Goal: Task Accomplishment & Management: Manage account settings

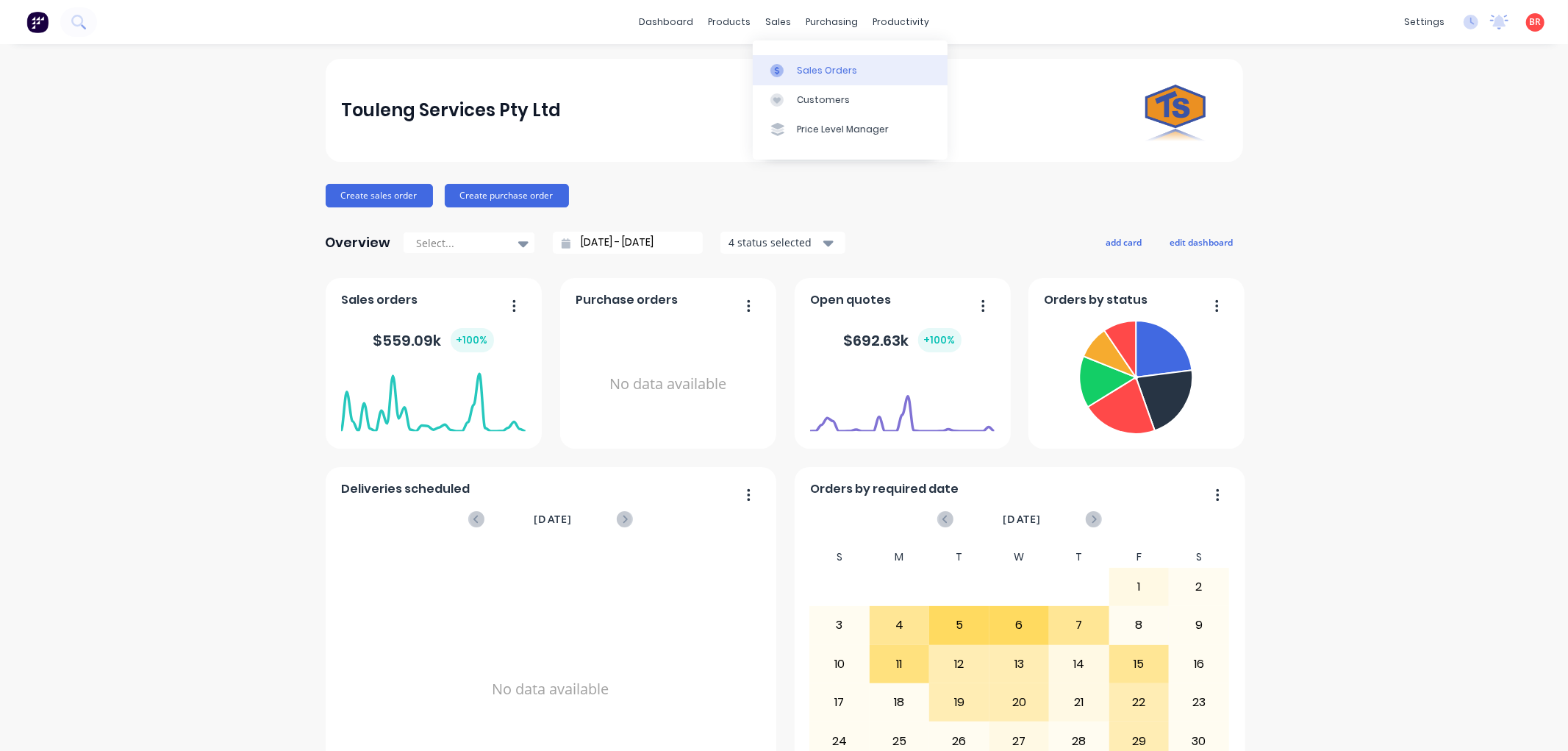
click at [821, 69] on div "Sales Orders" at bounding box center [827, 70] width 60 height 13
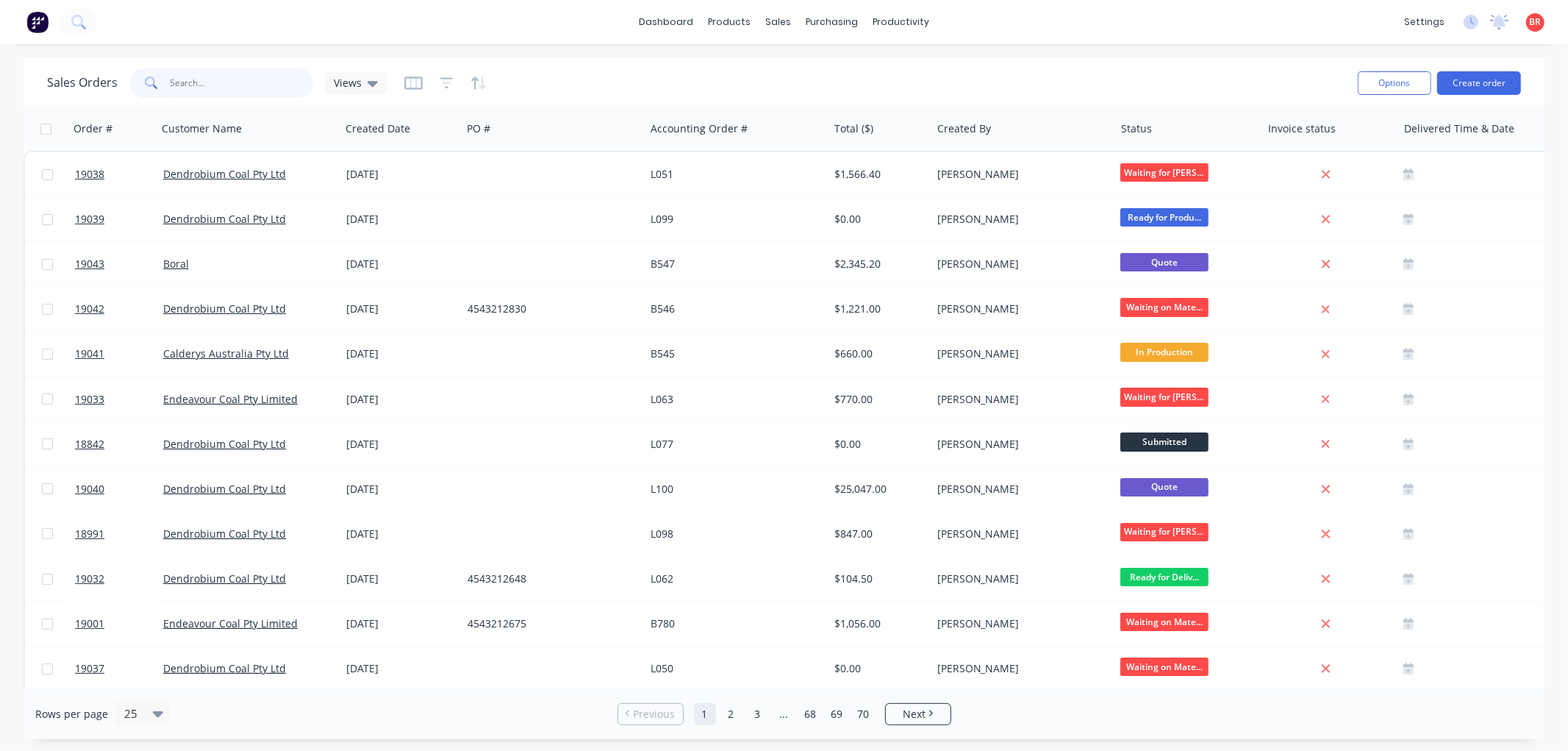
click at [209, 82] on input "text" at bounding box center [242, 83] width 143 height 29
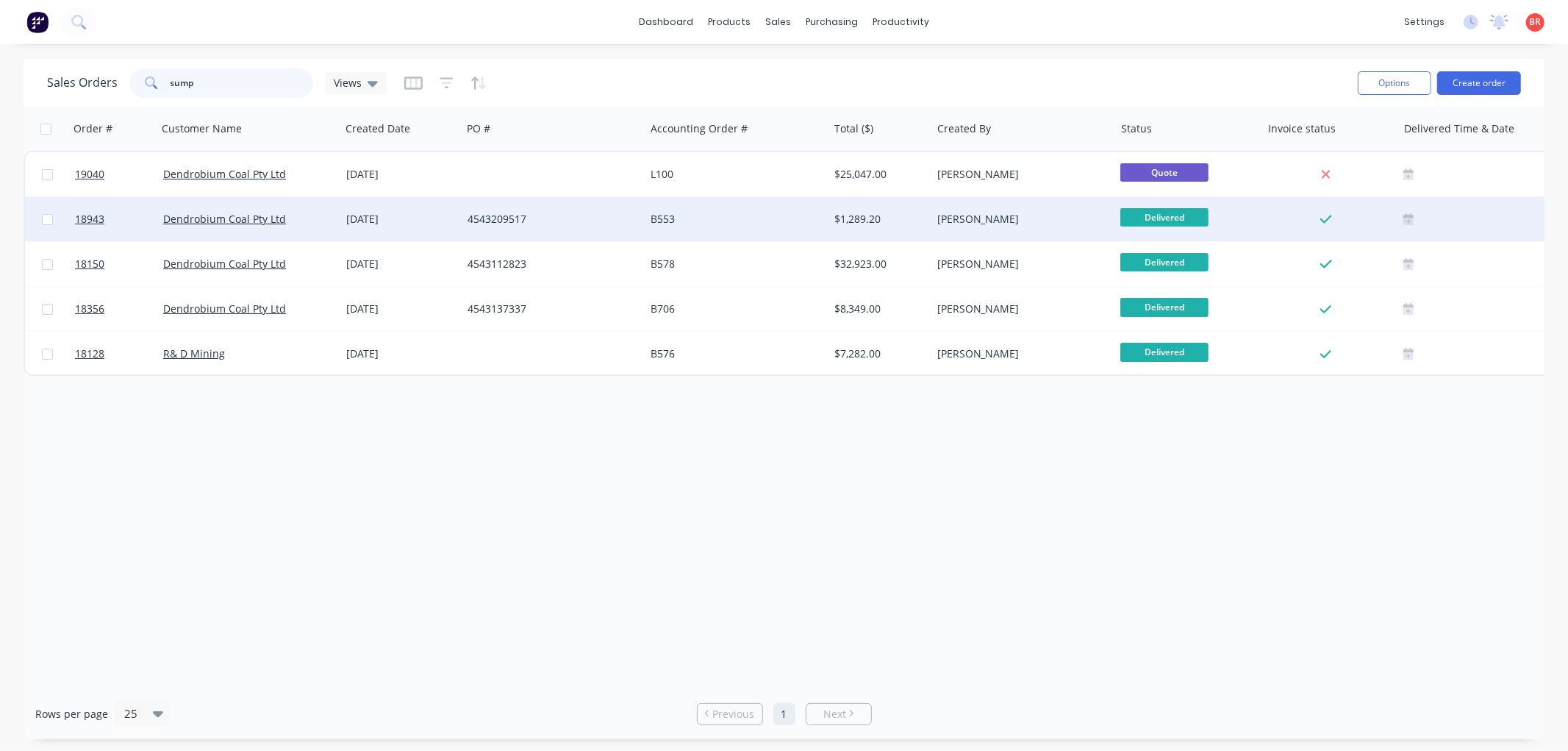
type input "sump"
click at [596, 224] on div "4543209517" at bounding box center [549, 219] width 163 height 15
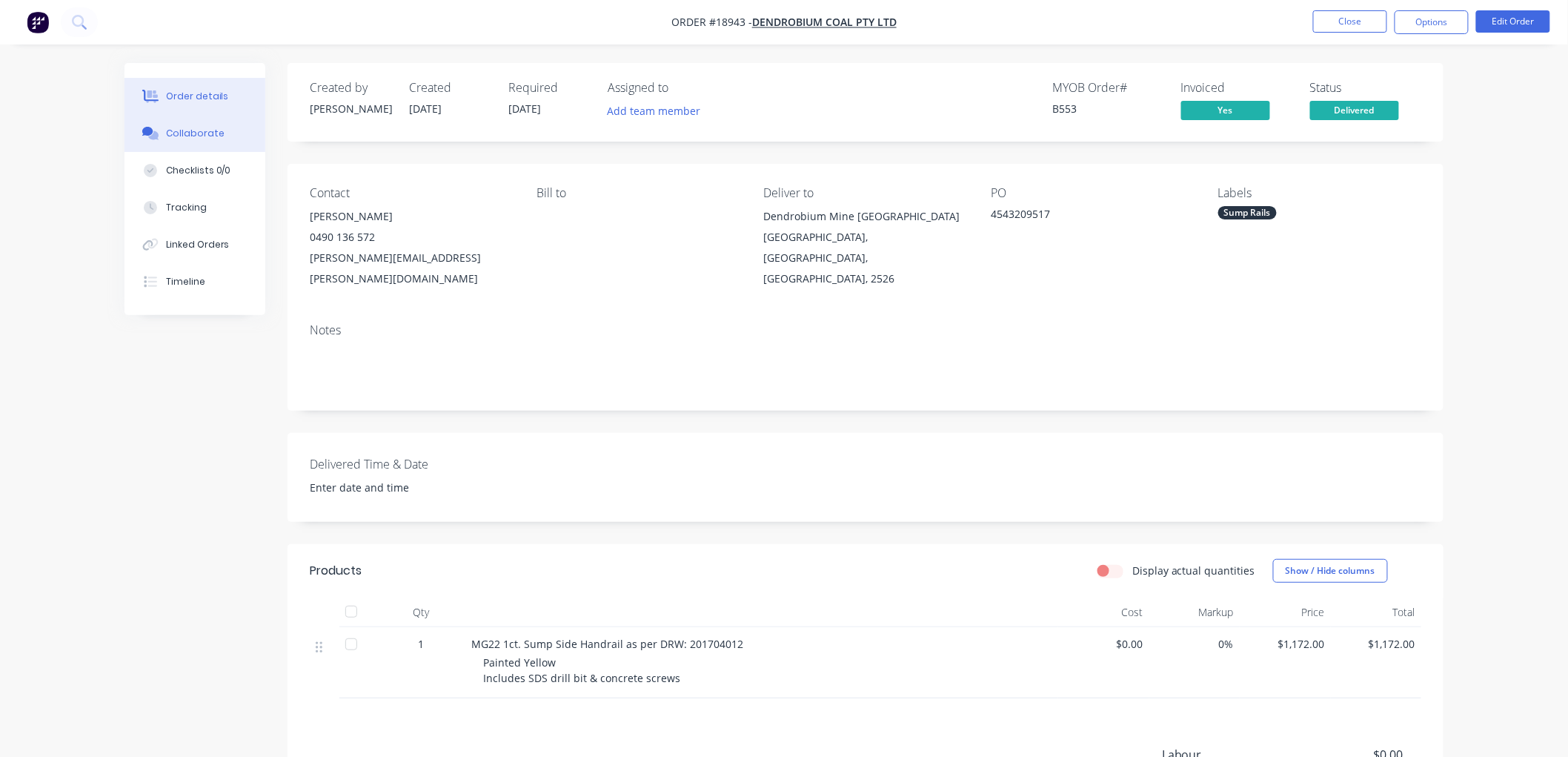
click at [193, 135] on div "Collaborate" at bounding box center [195, 133] width 58 height 13
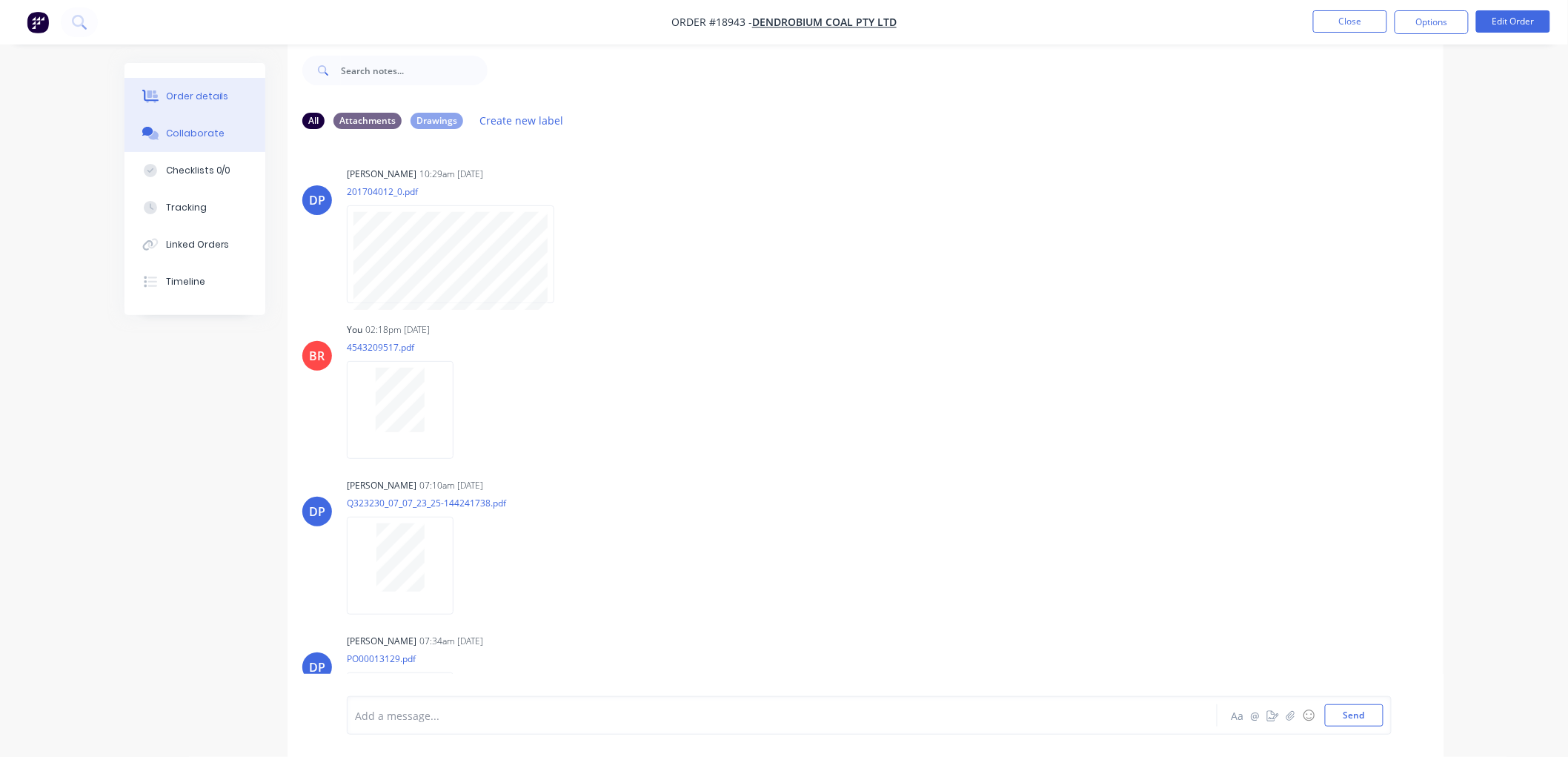
click at [199, 109] on button "Order details" at bounding box center [195, 96] width 141 height 37
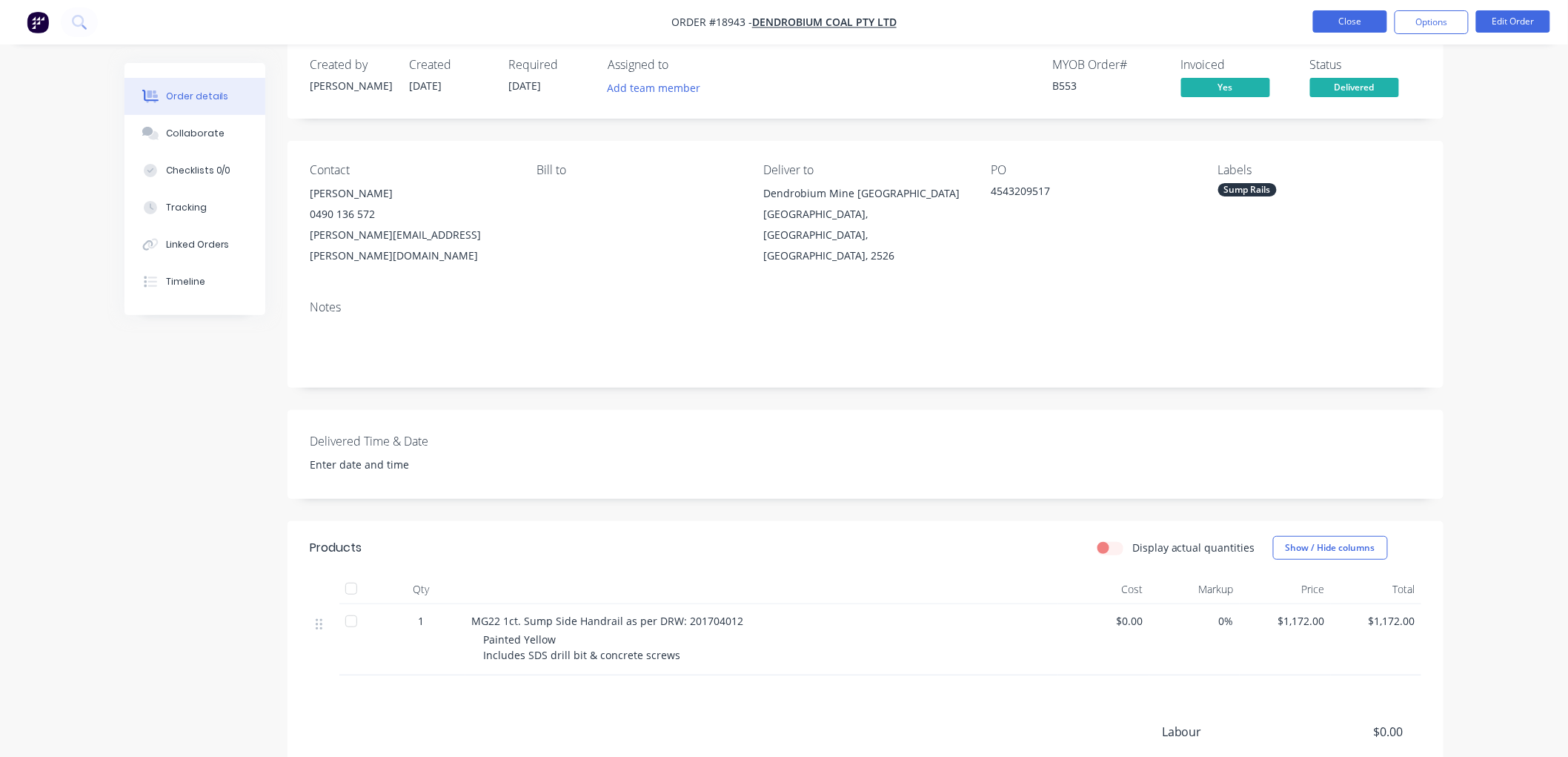
click at [1338, 24] on button "Close" at bounding box center [1350, 21] width 74 height 22
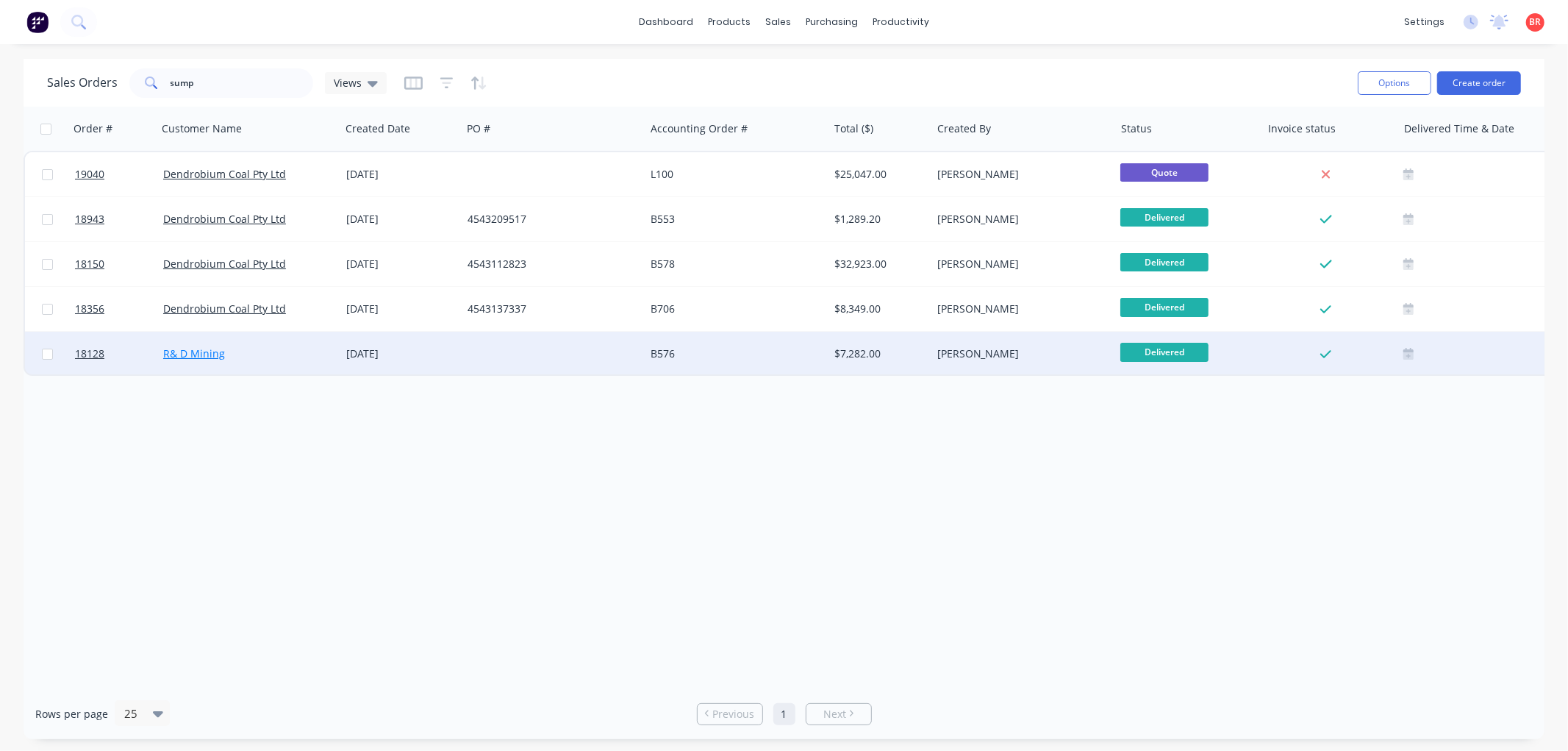
click at [207, 351] on link "R& D Mining" at bounding box center [194, 353] width 62 height 14
click at [93, 353] on span "18128" at bounding box center [89, 353] width 29 height 15
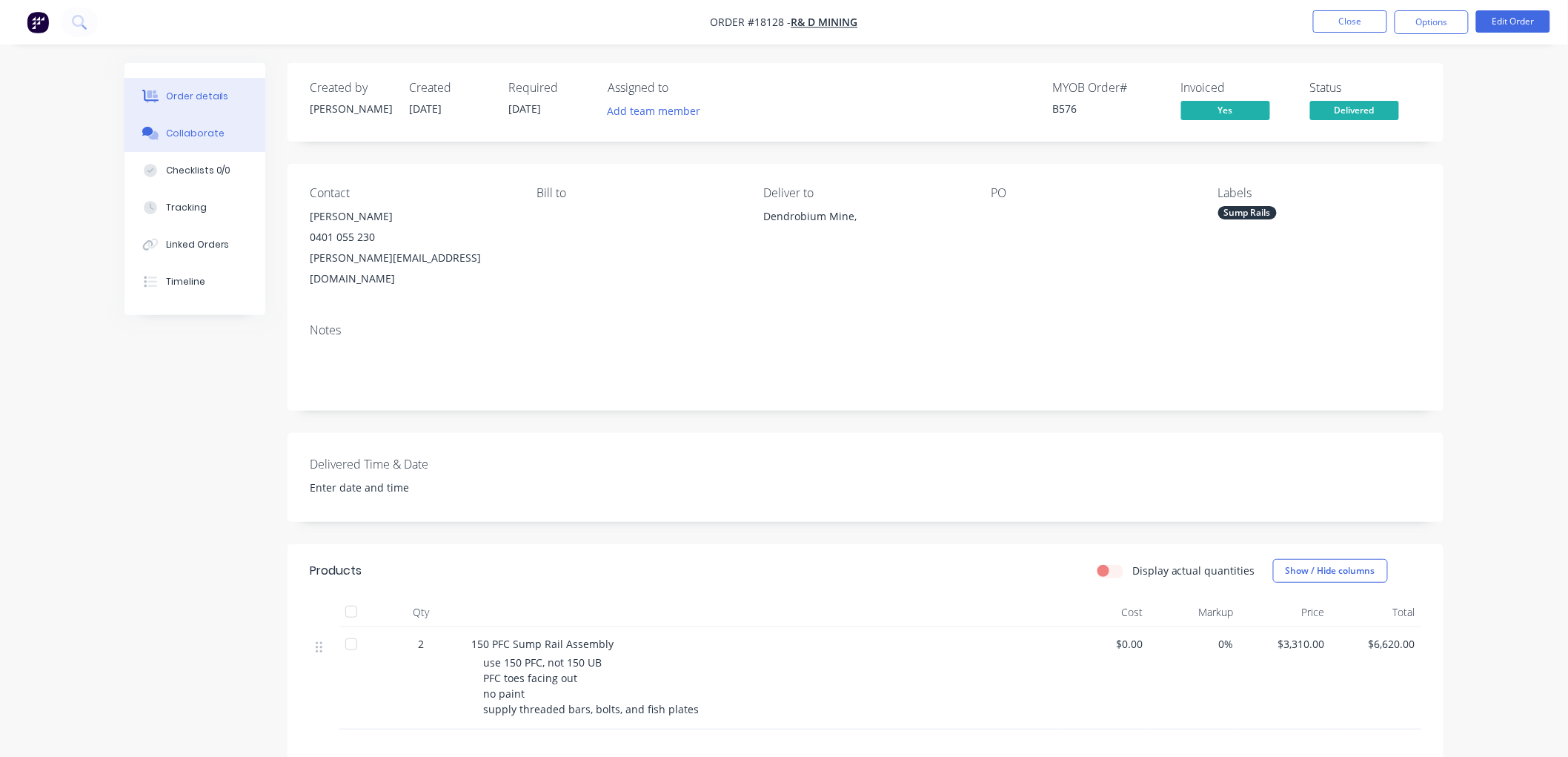
click at [192, 131] on div "Collaborate" at bounding box center [195, 133] width 58 height 13
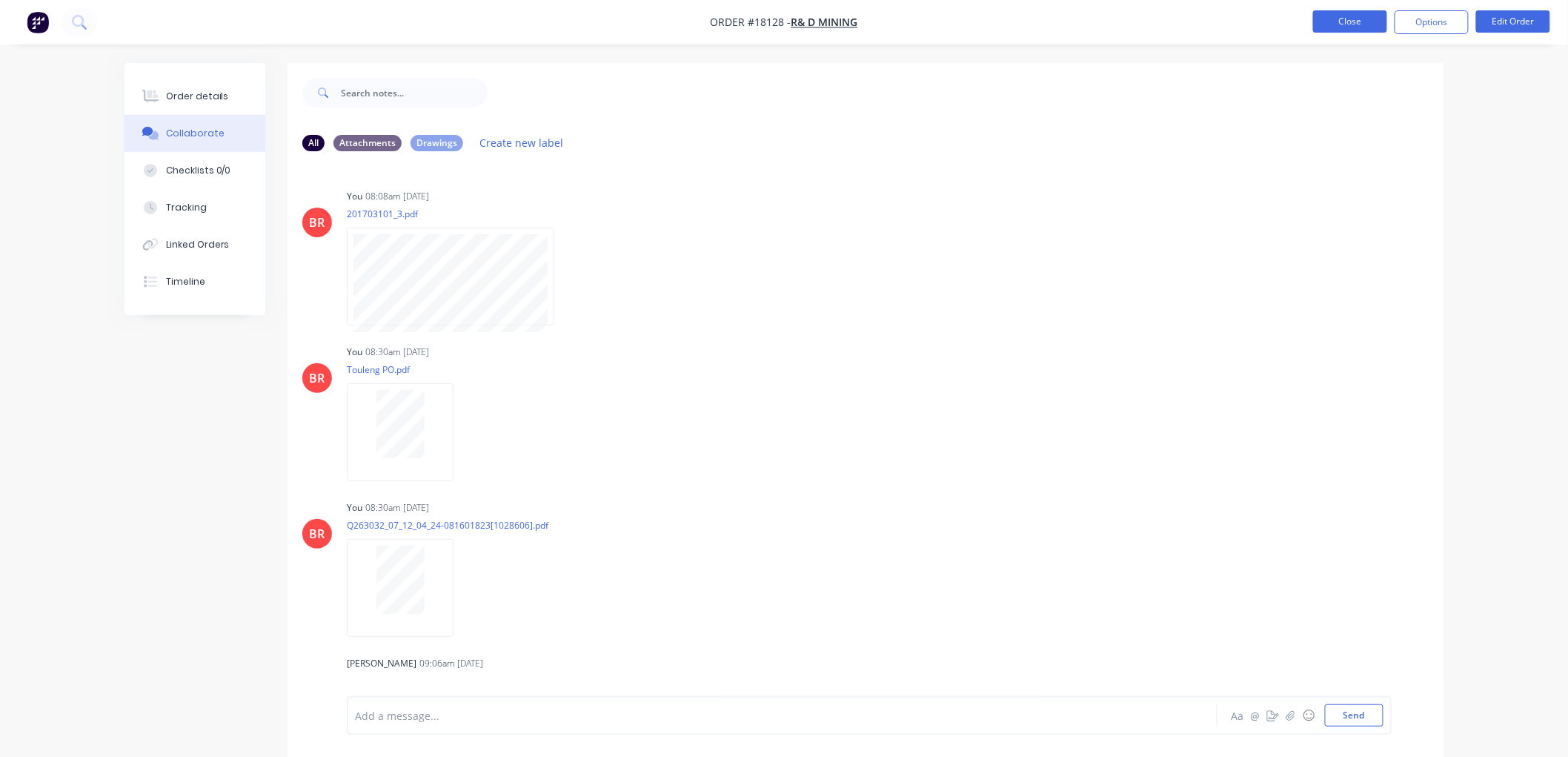
click at [1376, 12] on button "Close" at bounding box center [1350, 21] width 74 height 22
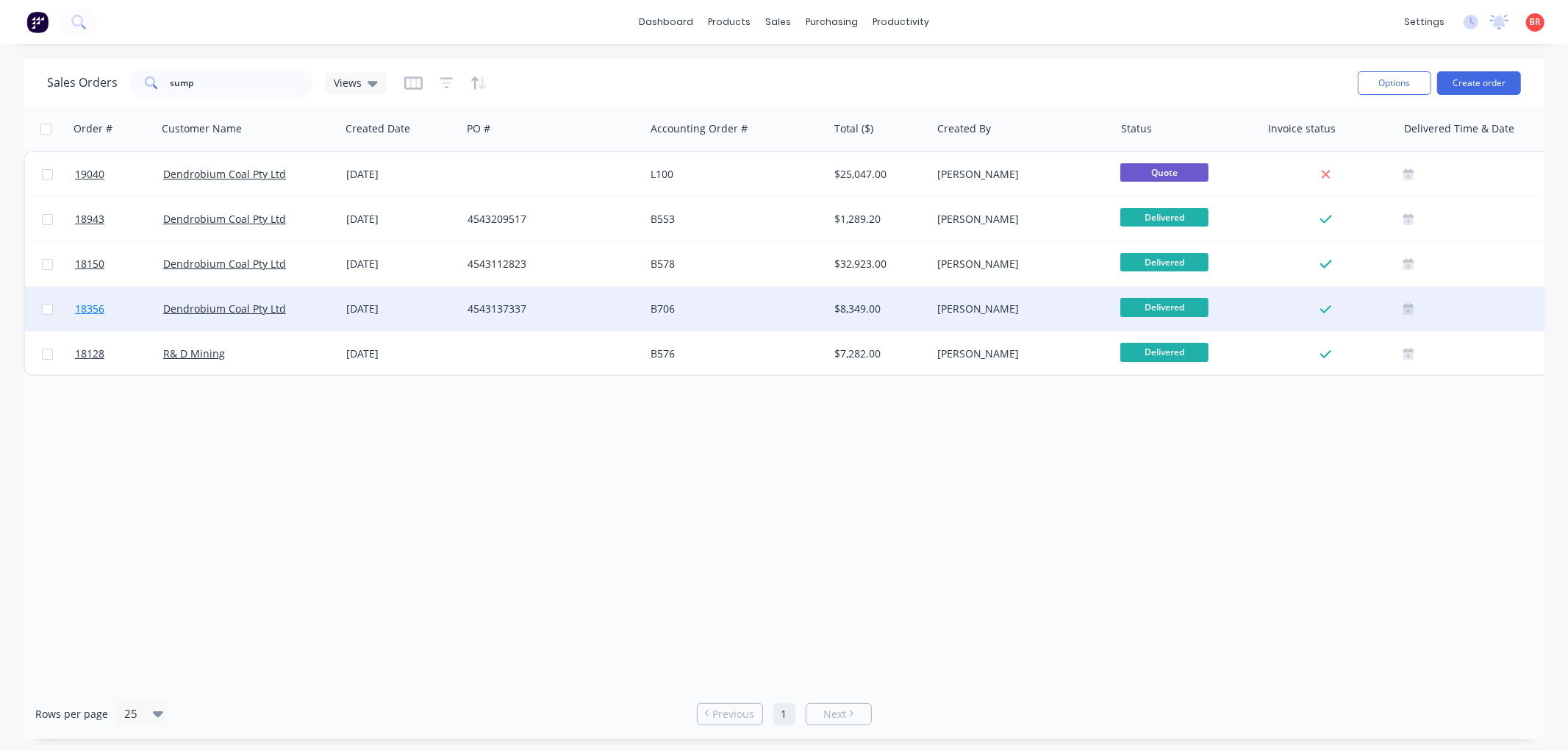
click at [92, 307] on span "18356" at bounding box center [89, 309] width 29 height 15
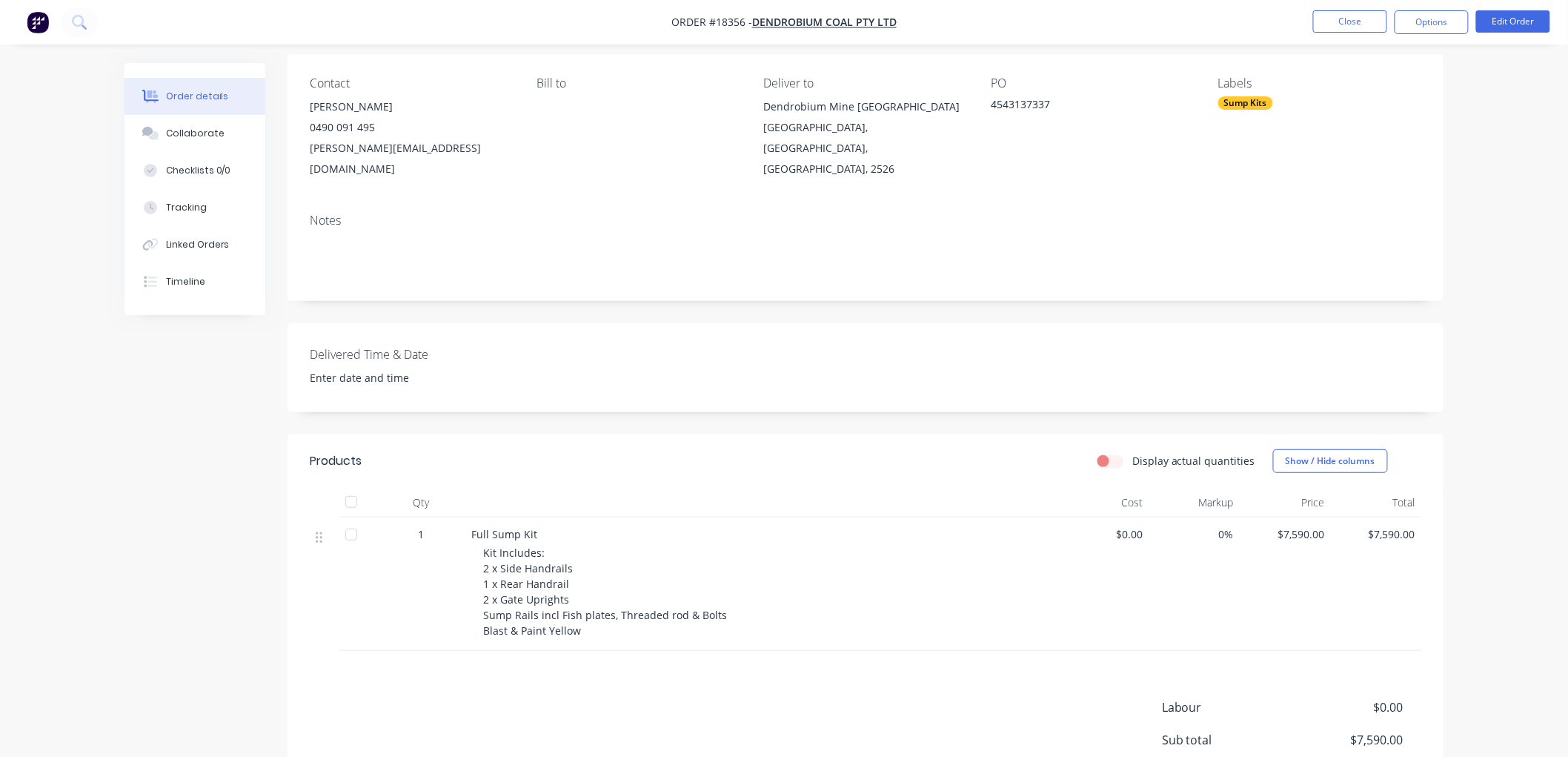
scroll to position [82, 0]
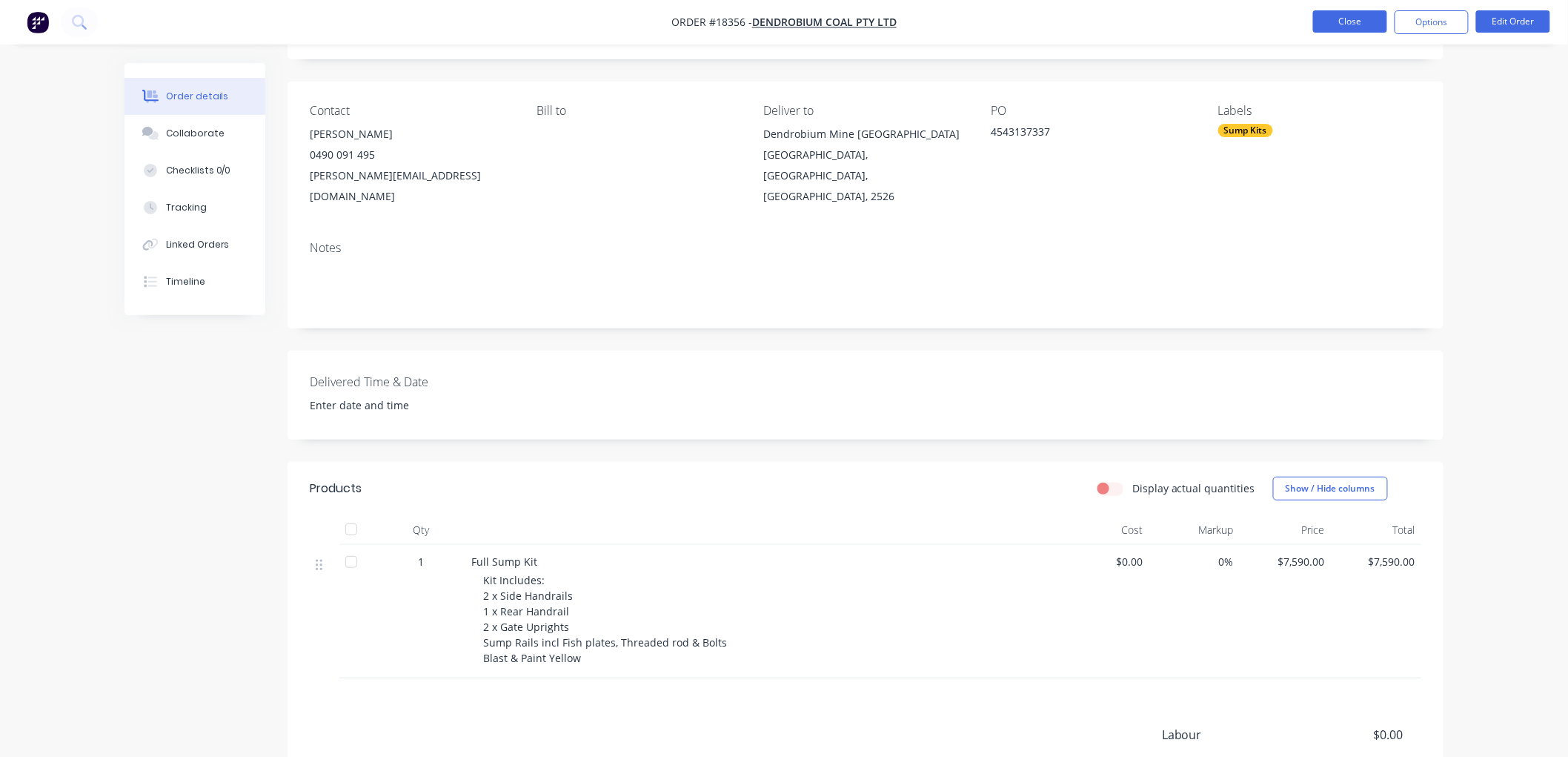
click at [1330, 25] on button "Close" at bounding box center [1350, 21] width 74 height 22
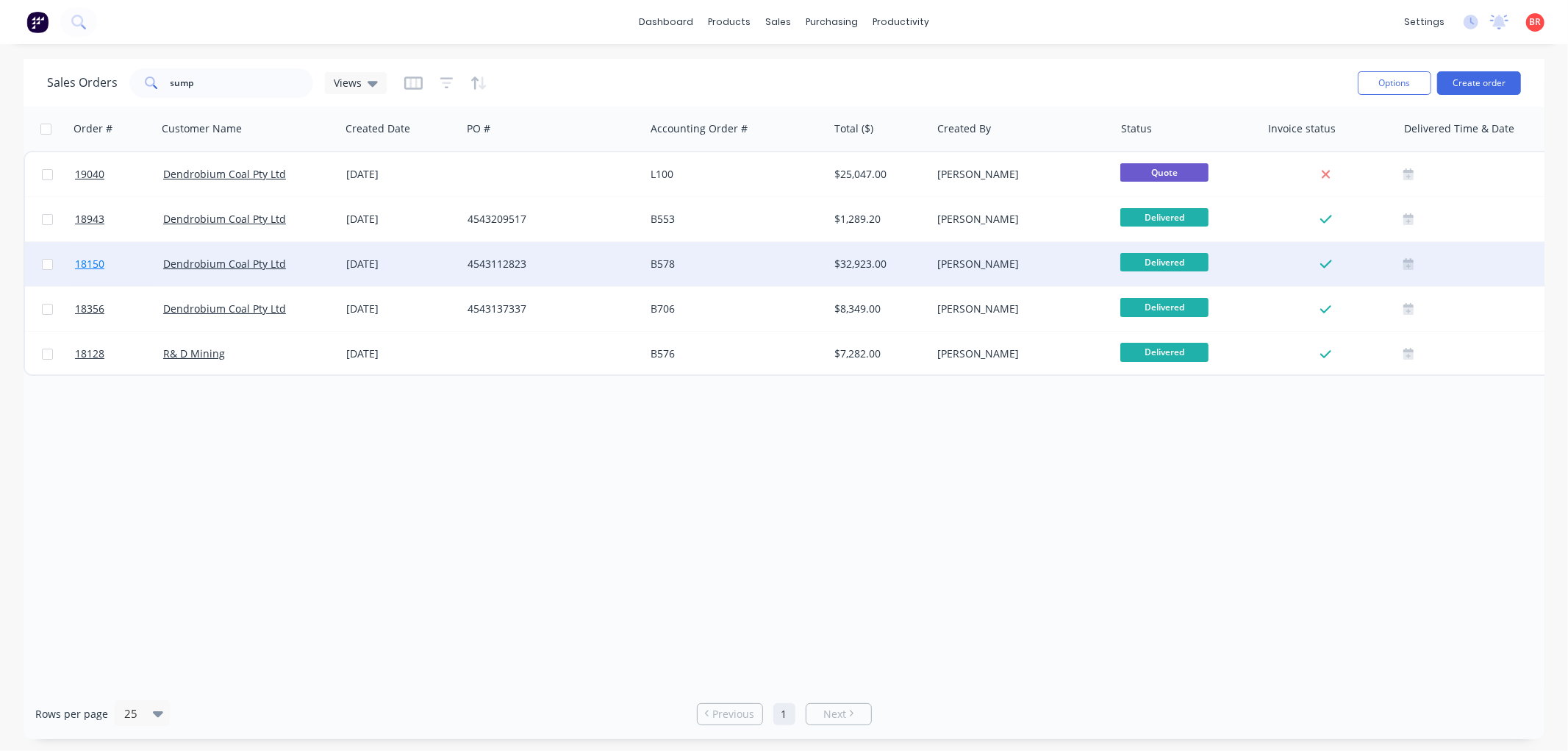
click at [92, 260] on span "18150" at bounding box center [89, 264] width 29 height 15
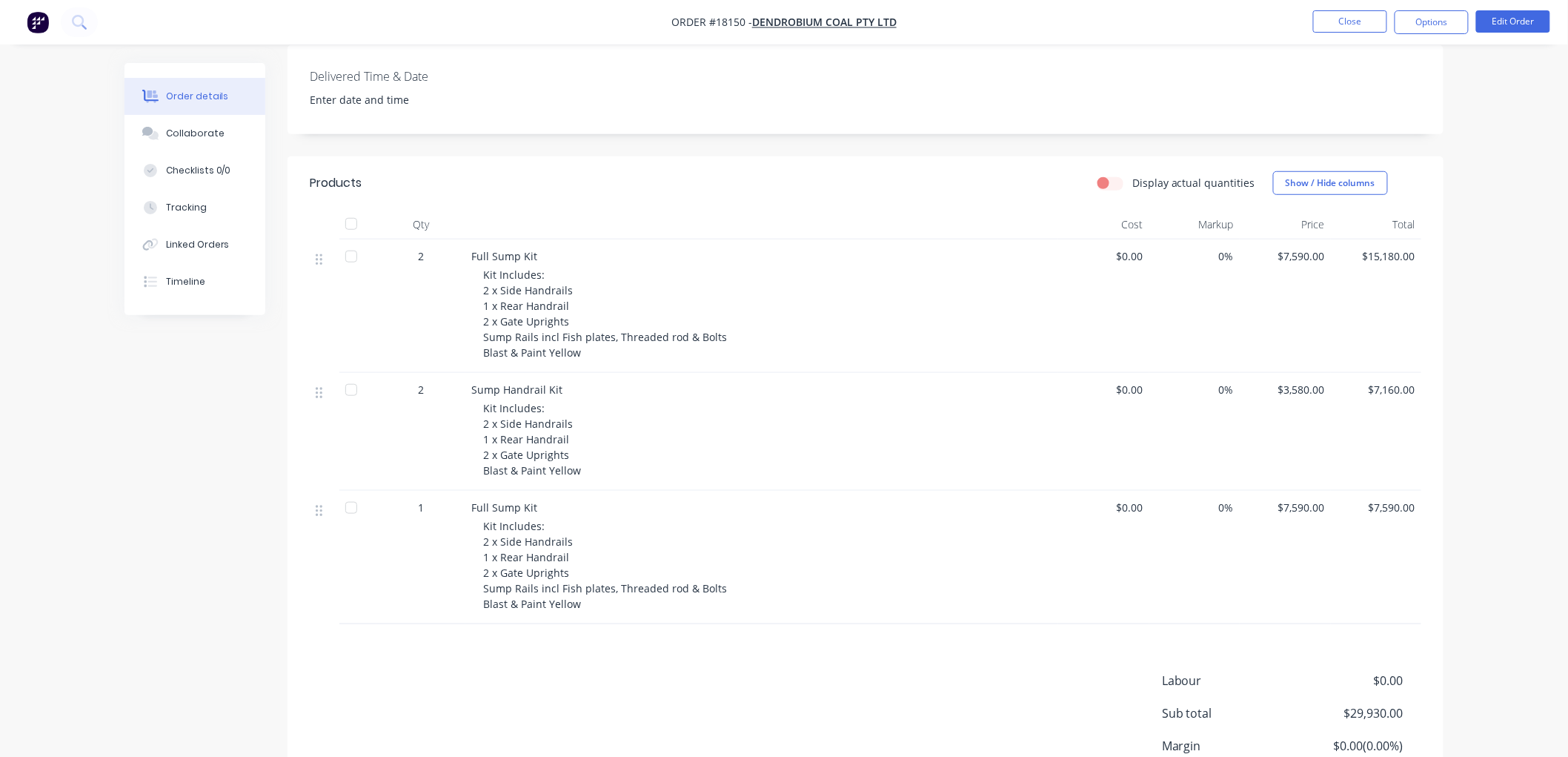
scroll to position [247, 0]
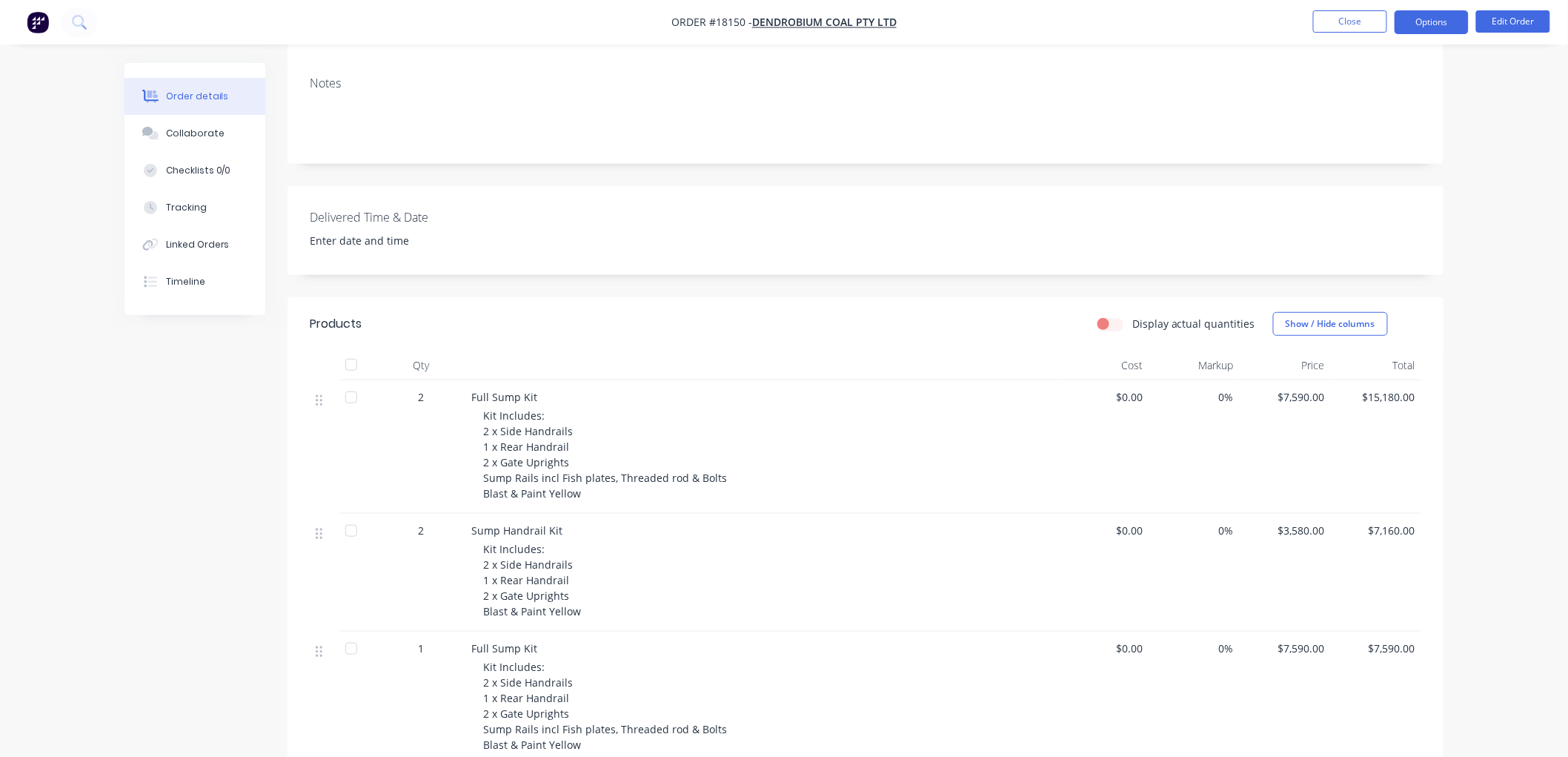
click at [1415, 25] on button "Options" at bounding box center [1432, 22] width 74 height 24
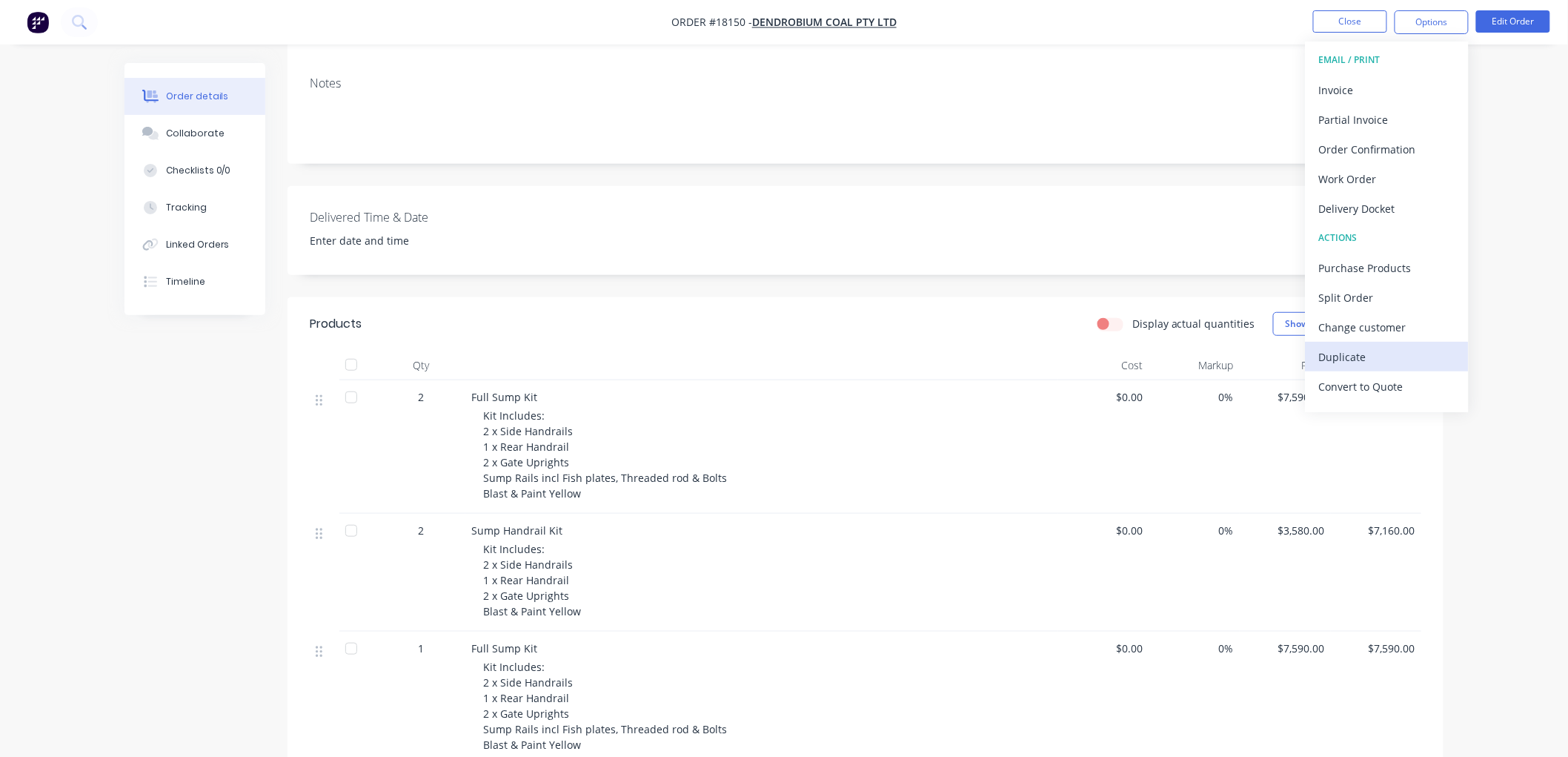
click at [1337, 348] on div "Duplicate" at bounding box center [1387, 357] width 136 height 22
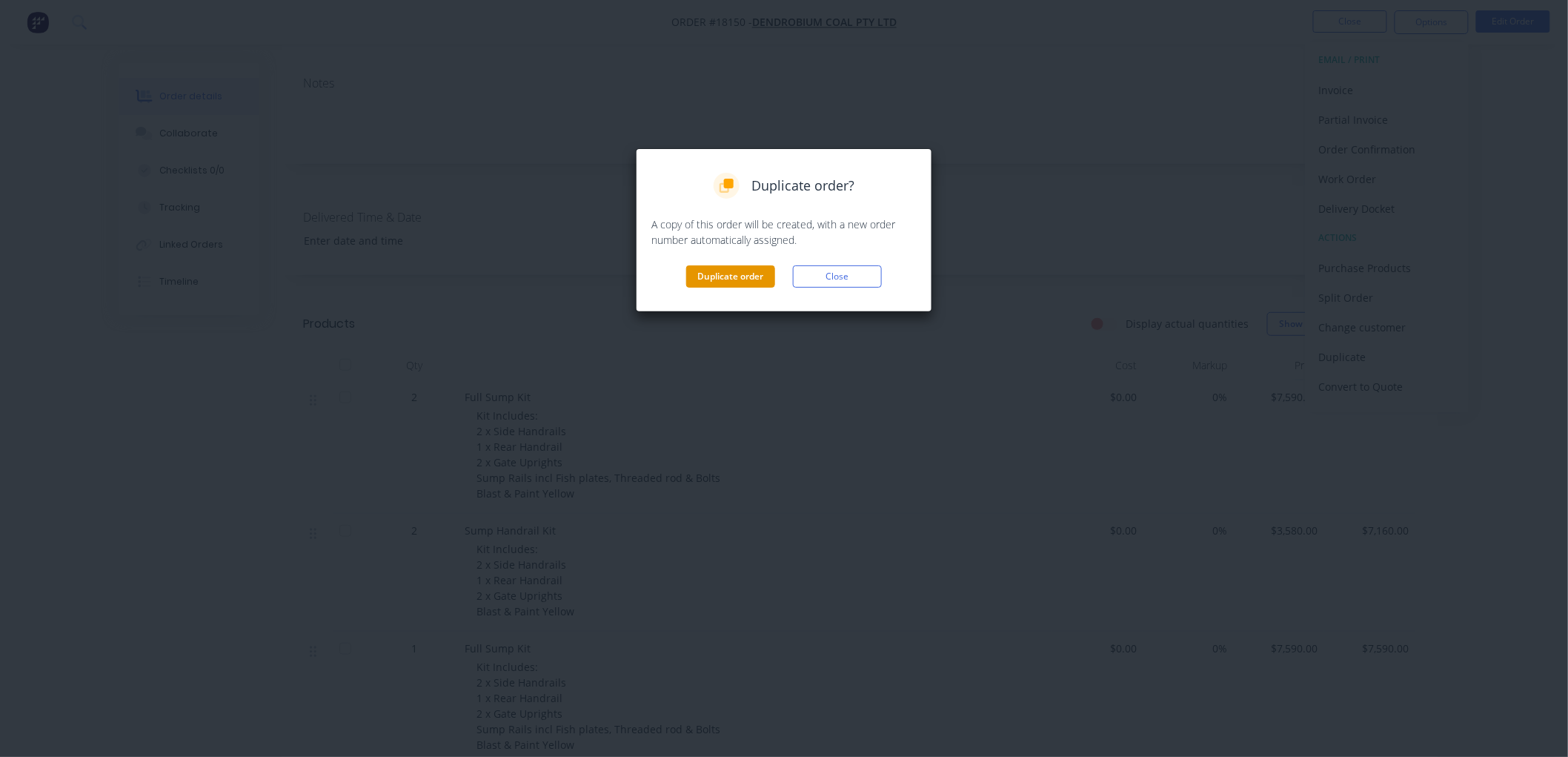
click at [707, 275] on button "Duplicate order" at bounding box center [730, 276] width 89 height 22
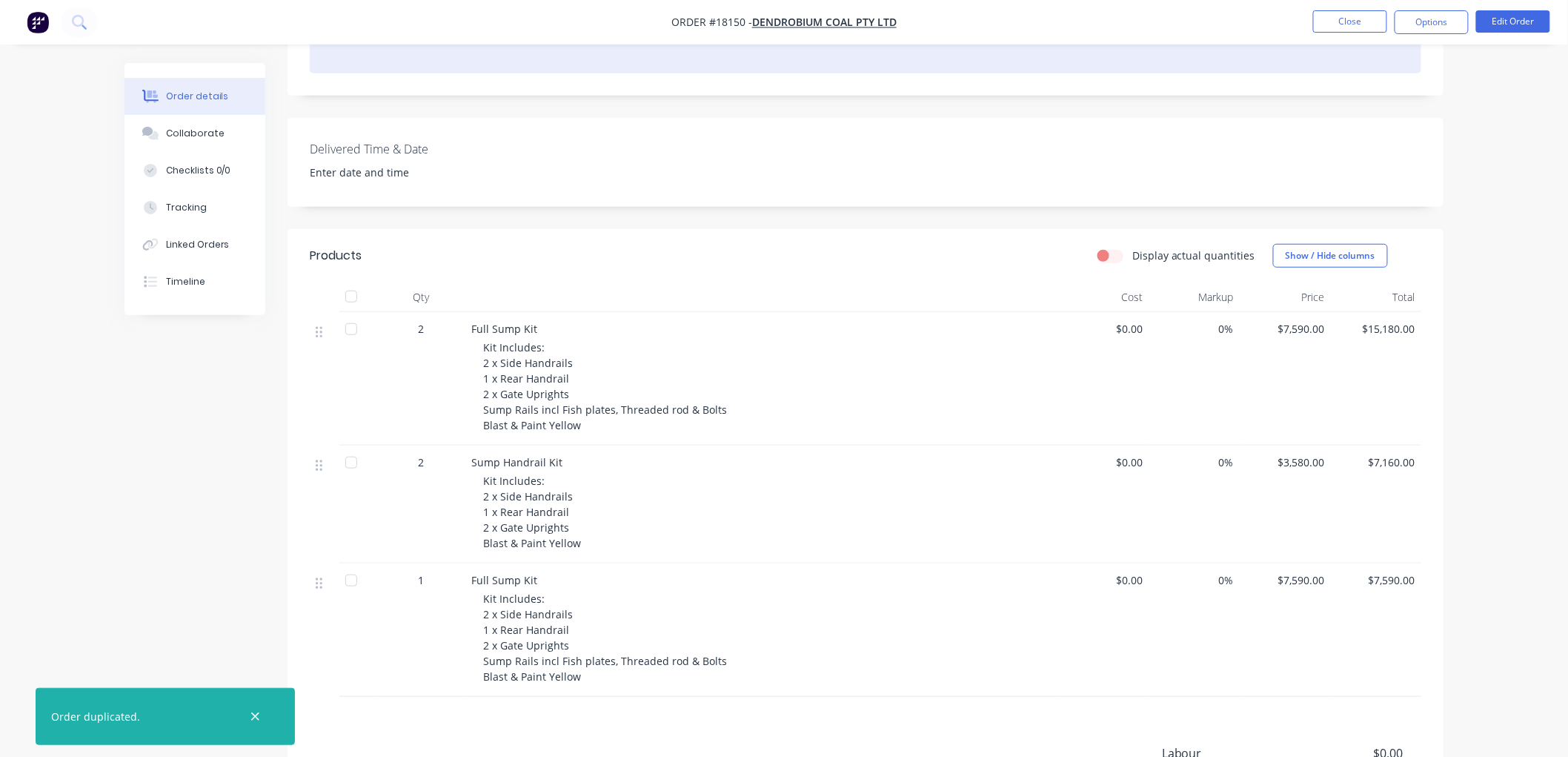
scroll to position [329, 0]
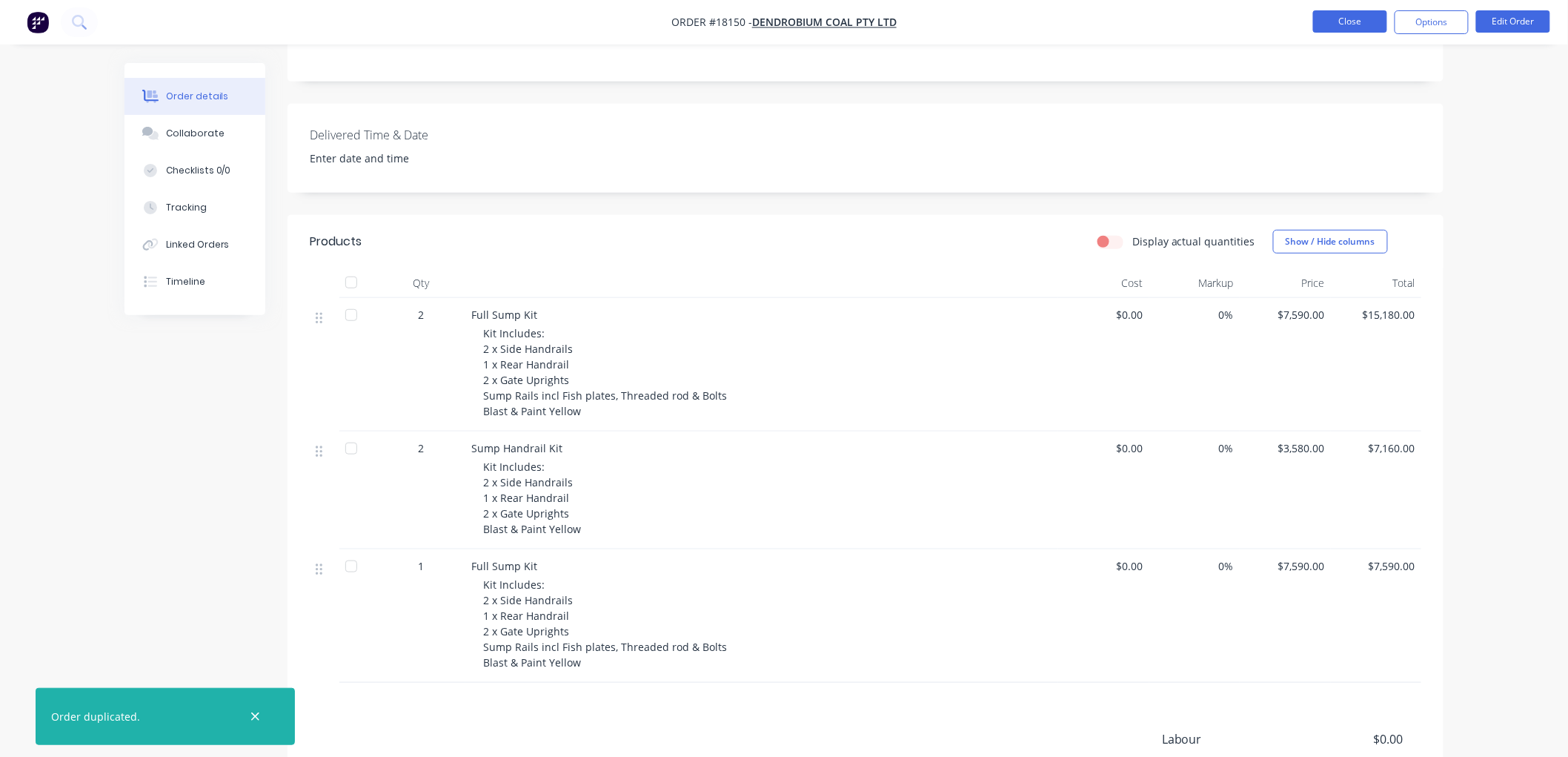
click at [1336, 30] on button "Close" at bounding box center [1350, 21] width 74 height 22
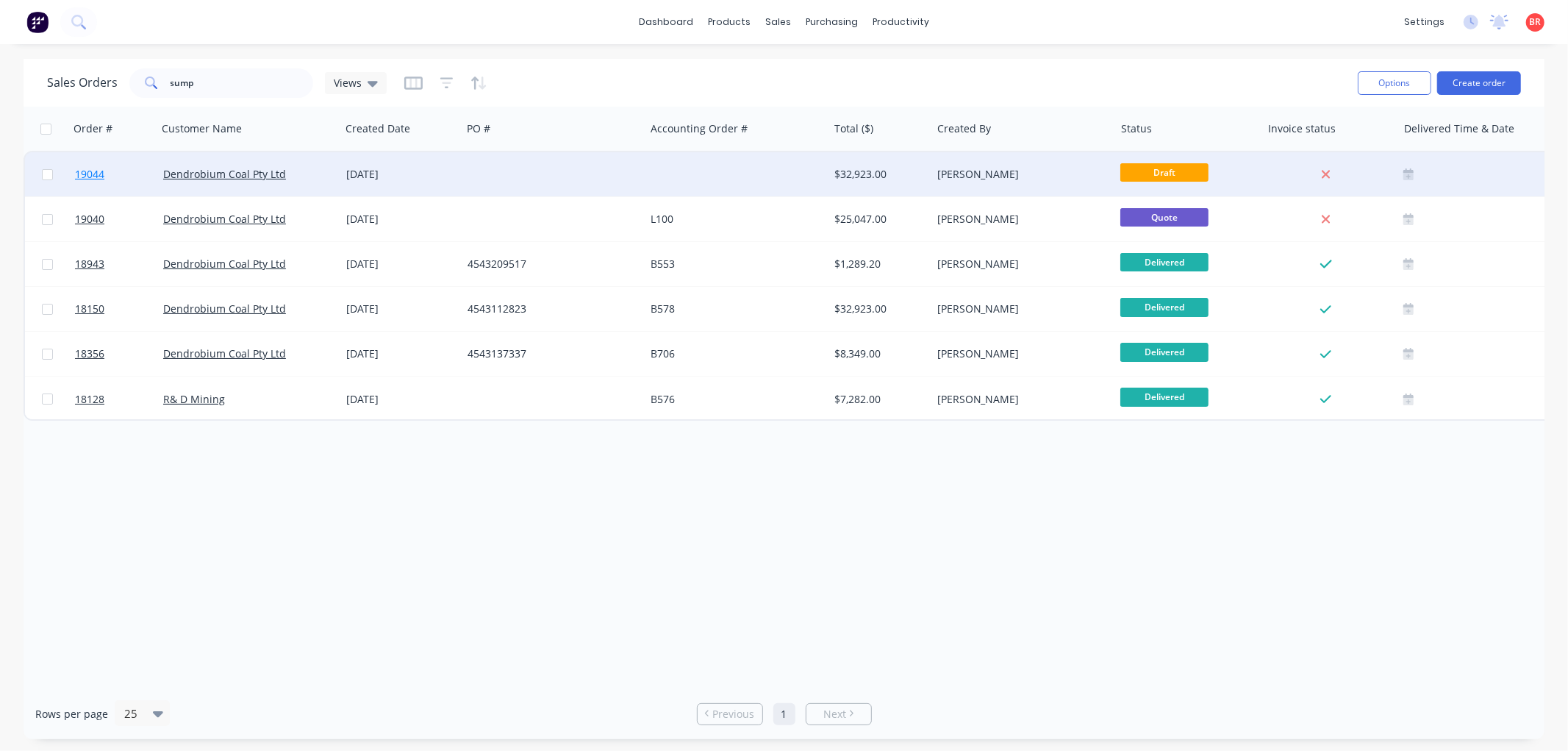
click at [92, 172] on span "19044" at bounding box center [89, 174] width 29 height 15
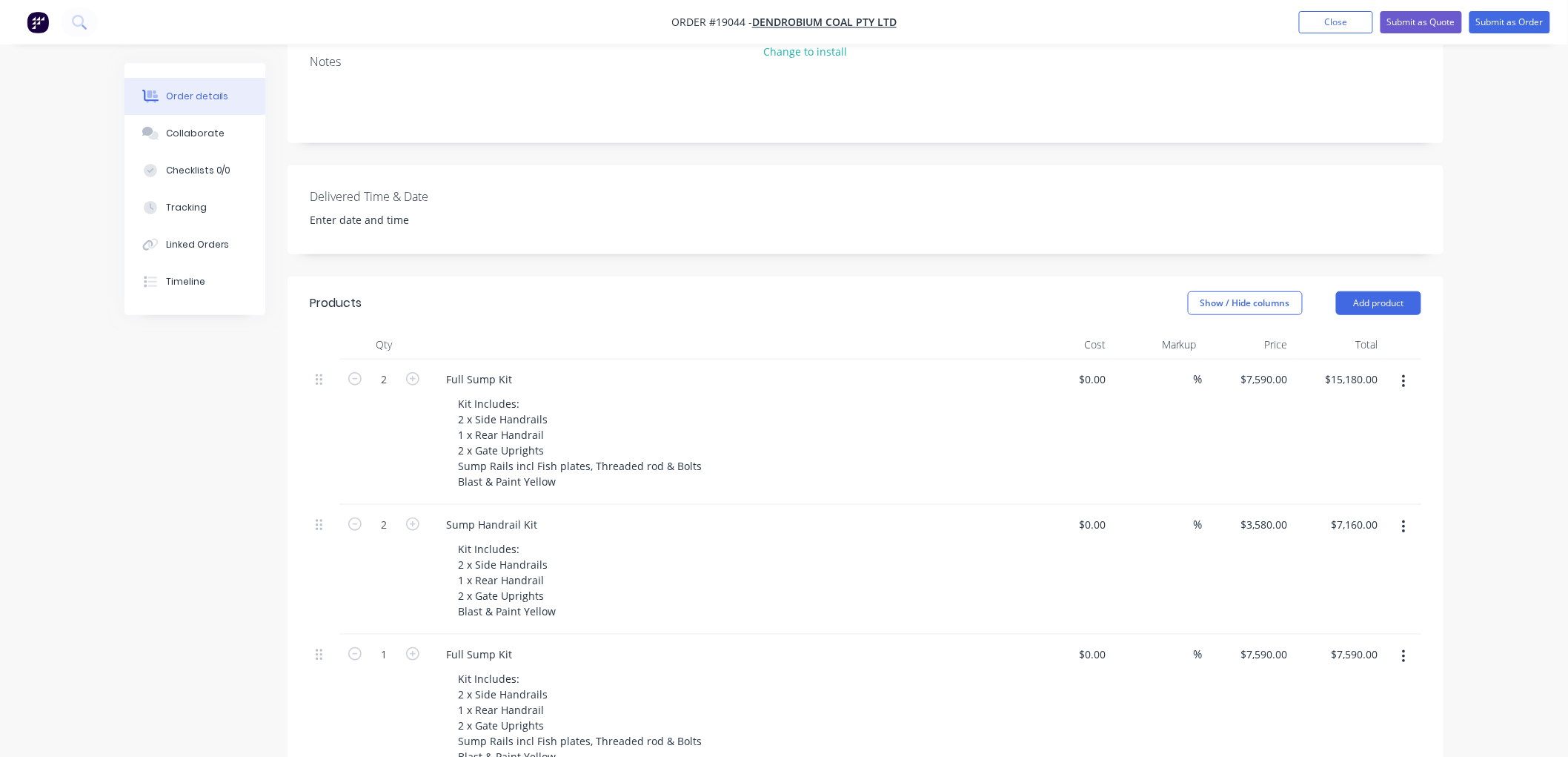
scroll to position [411, 0]
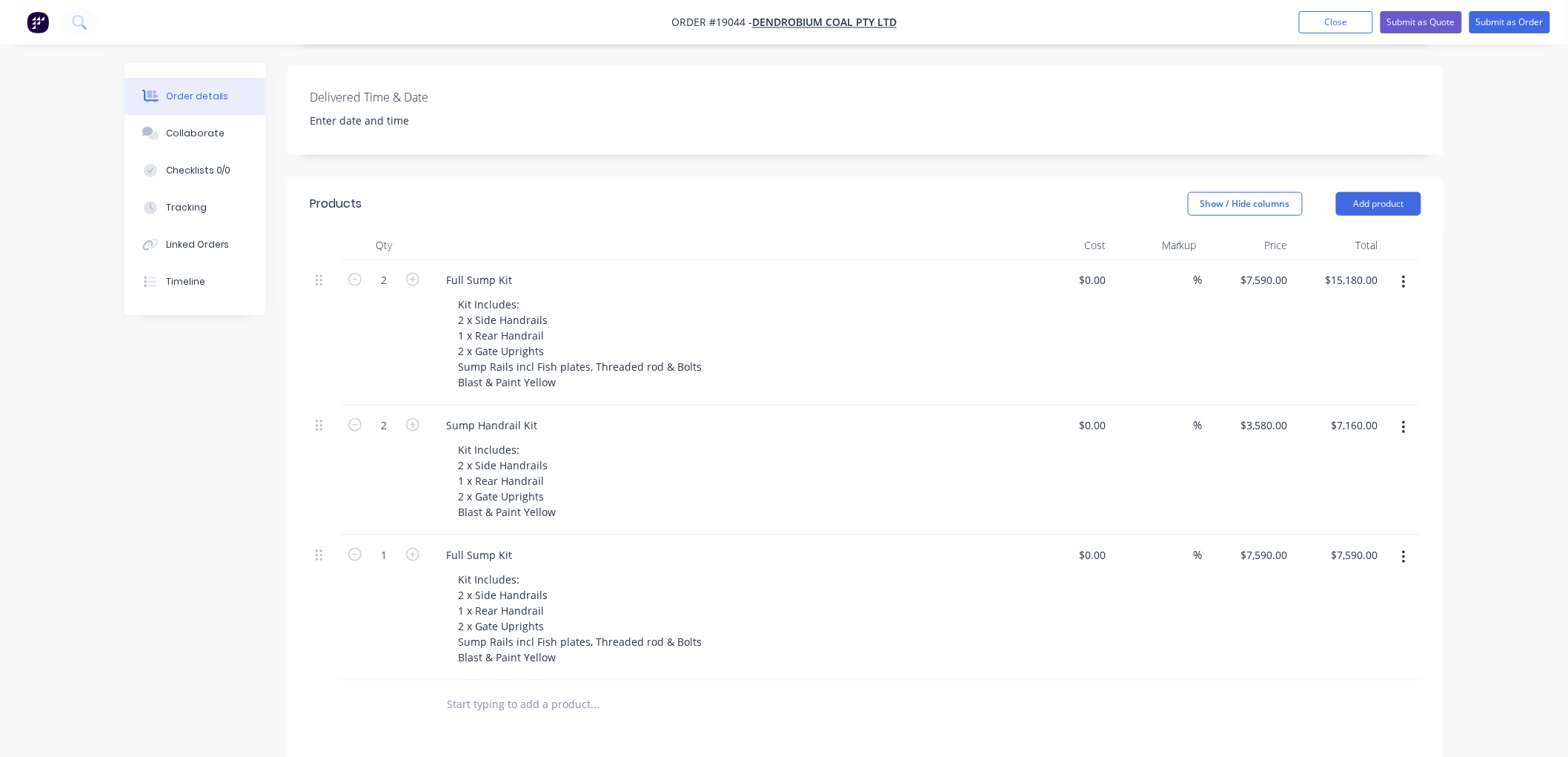
click at [1408, 269] on button "button" at bounding box center [1404, 282] width 35 height 26
click at [1318, 399] on div "Delete" at bounding box center [1351, 410] width 114 height 22
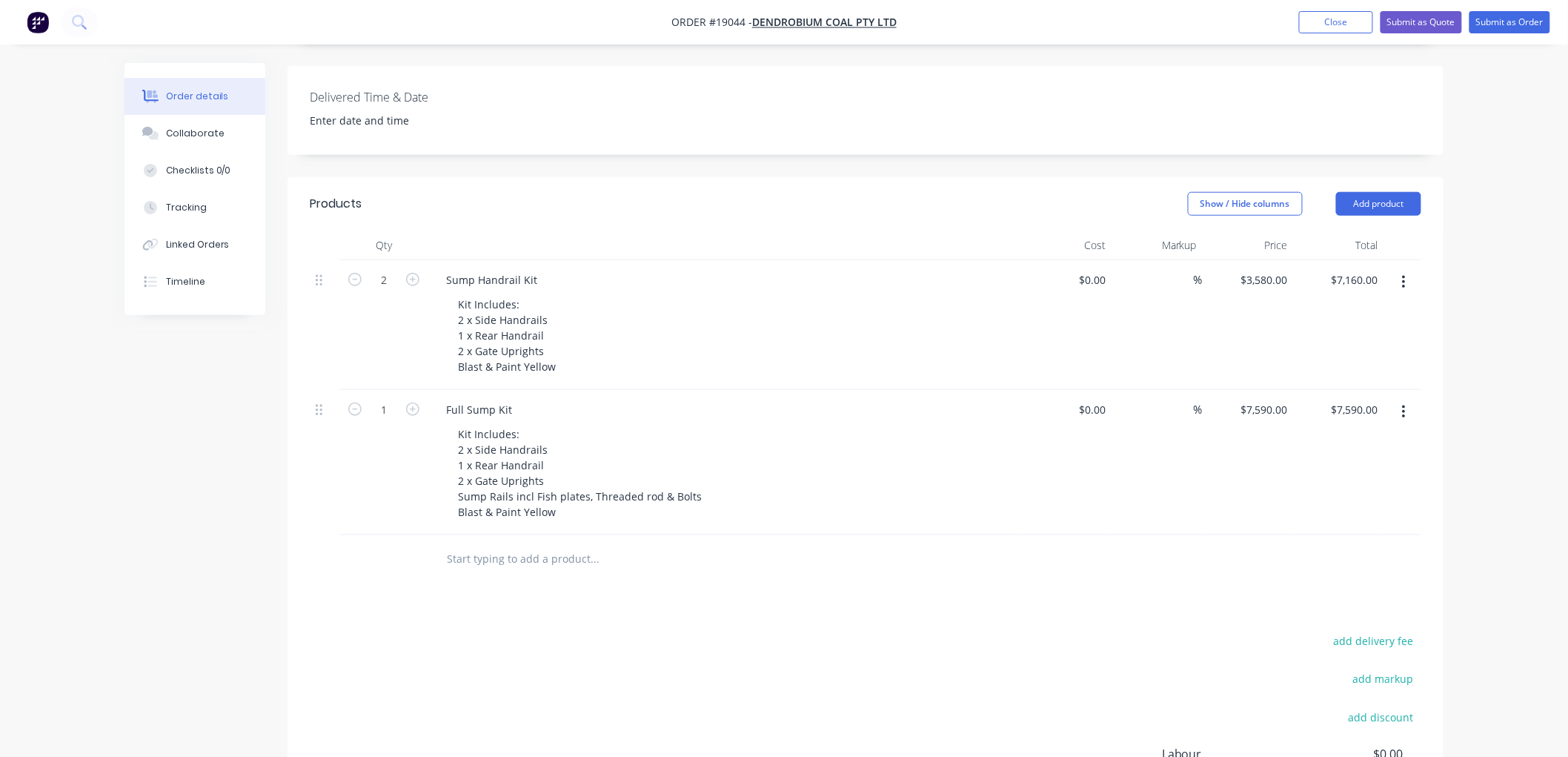
click at [1404, 404] on icon "button" at bounding box center [1404, 412] width 4 height 16
click at [1322, 525] on button "Delete" at bounding box center [1351, 540] width 141 height 29
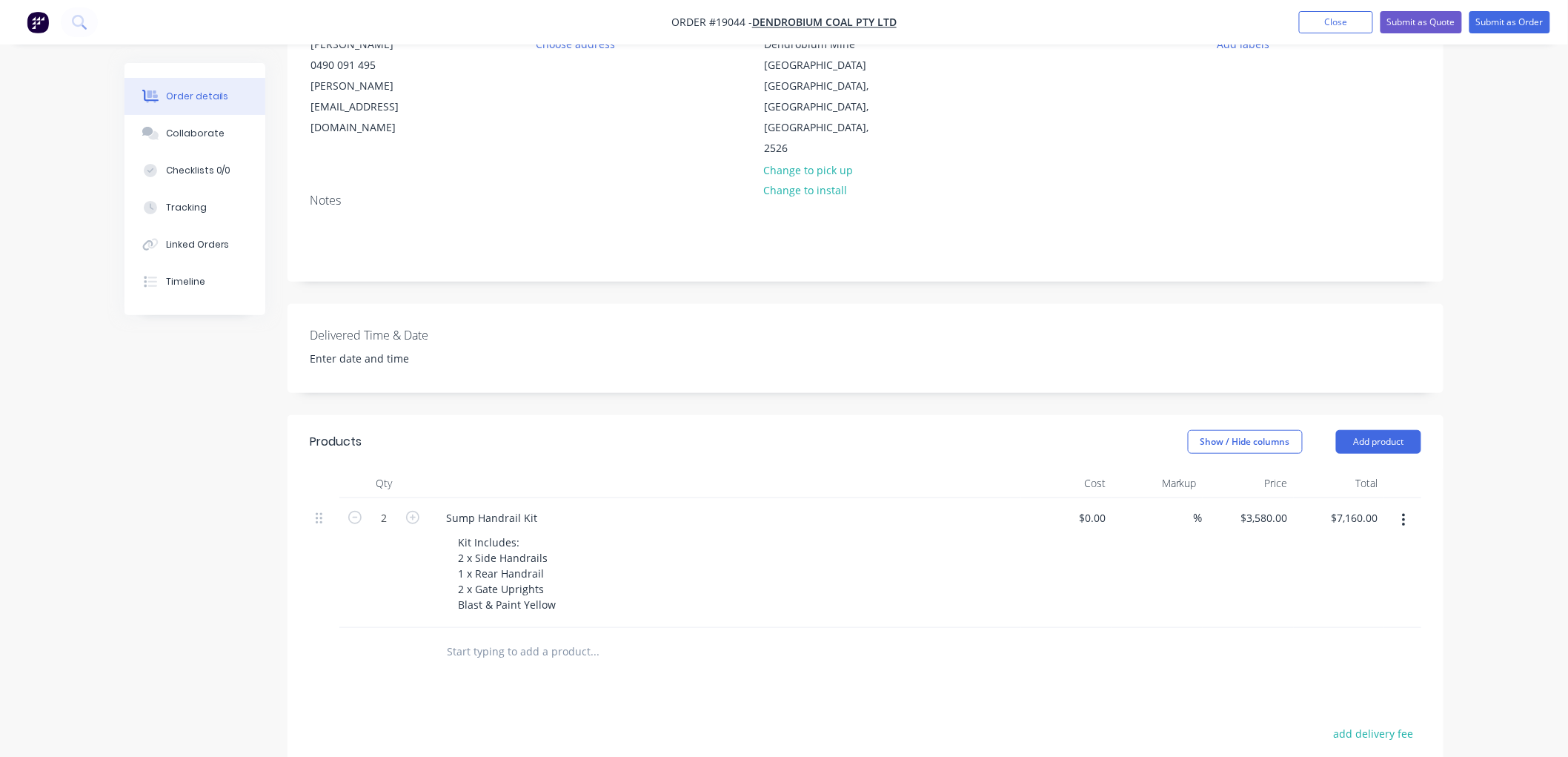
scroll to position [164, 0]
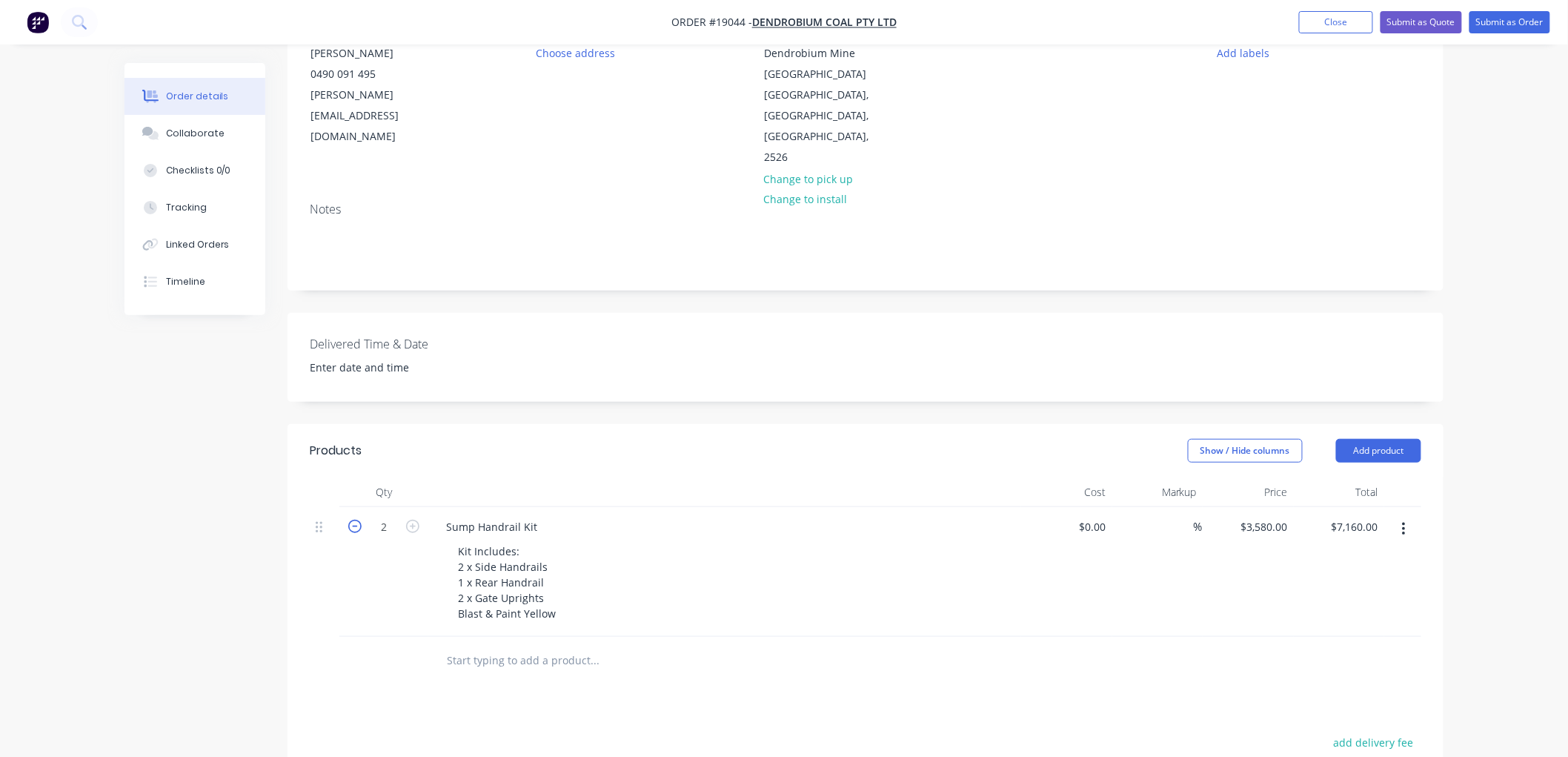
click at [351, 520] on icon "button" at bounding box center [354, 526] width 13 height 13
type input "1"
type input "$3,580.00"
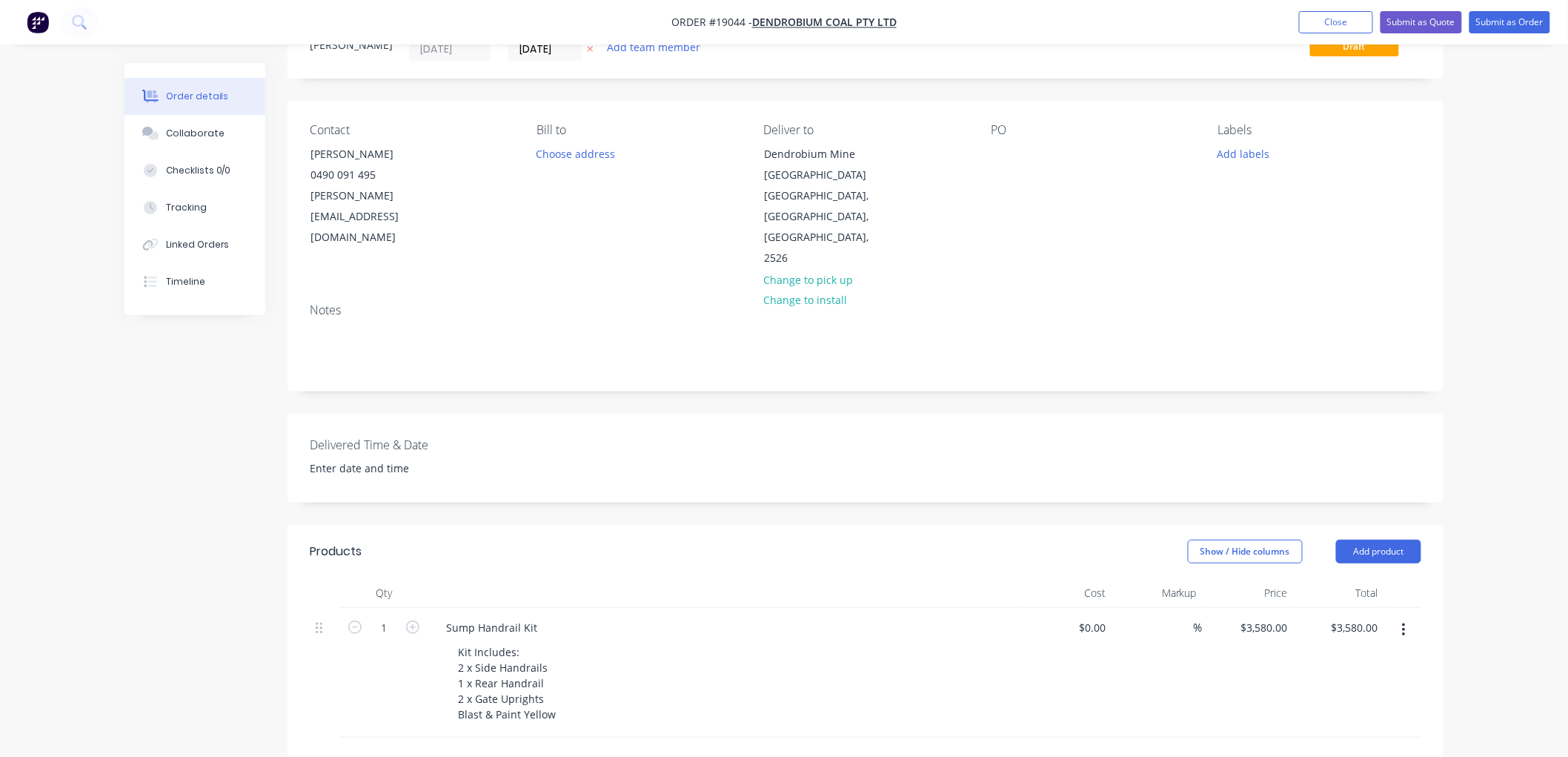
scroll to position [0, 0]
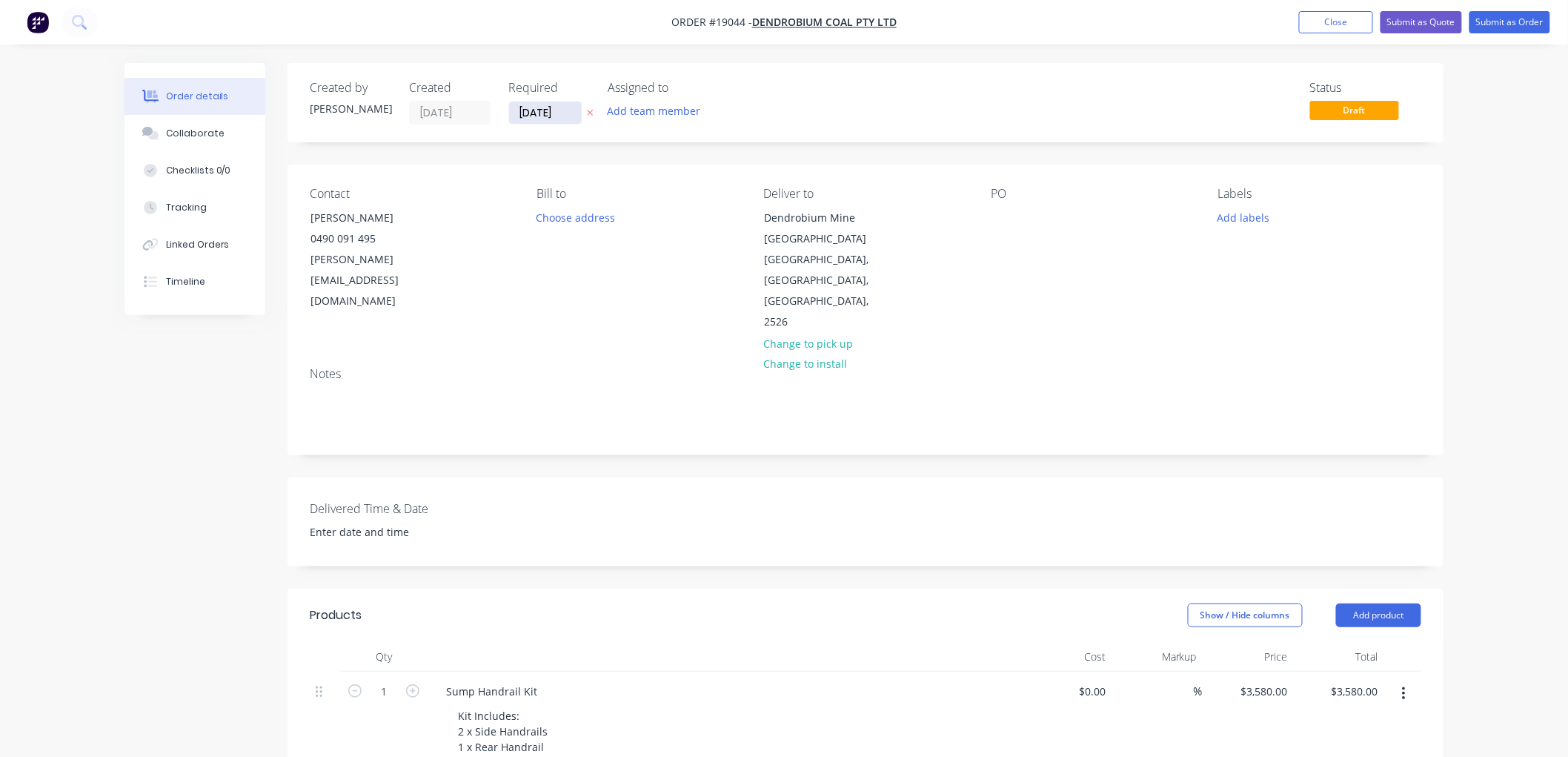
click at [560, 112] on input "[DATE]" at bounding box center [546, 112] width 73 height 22
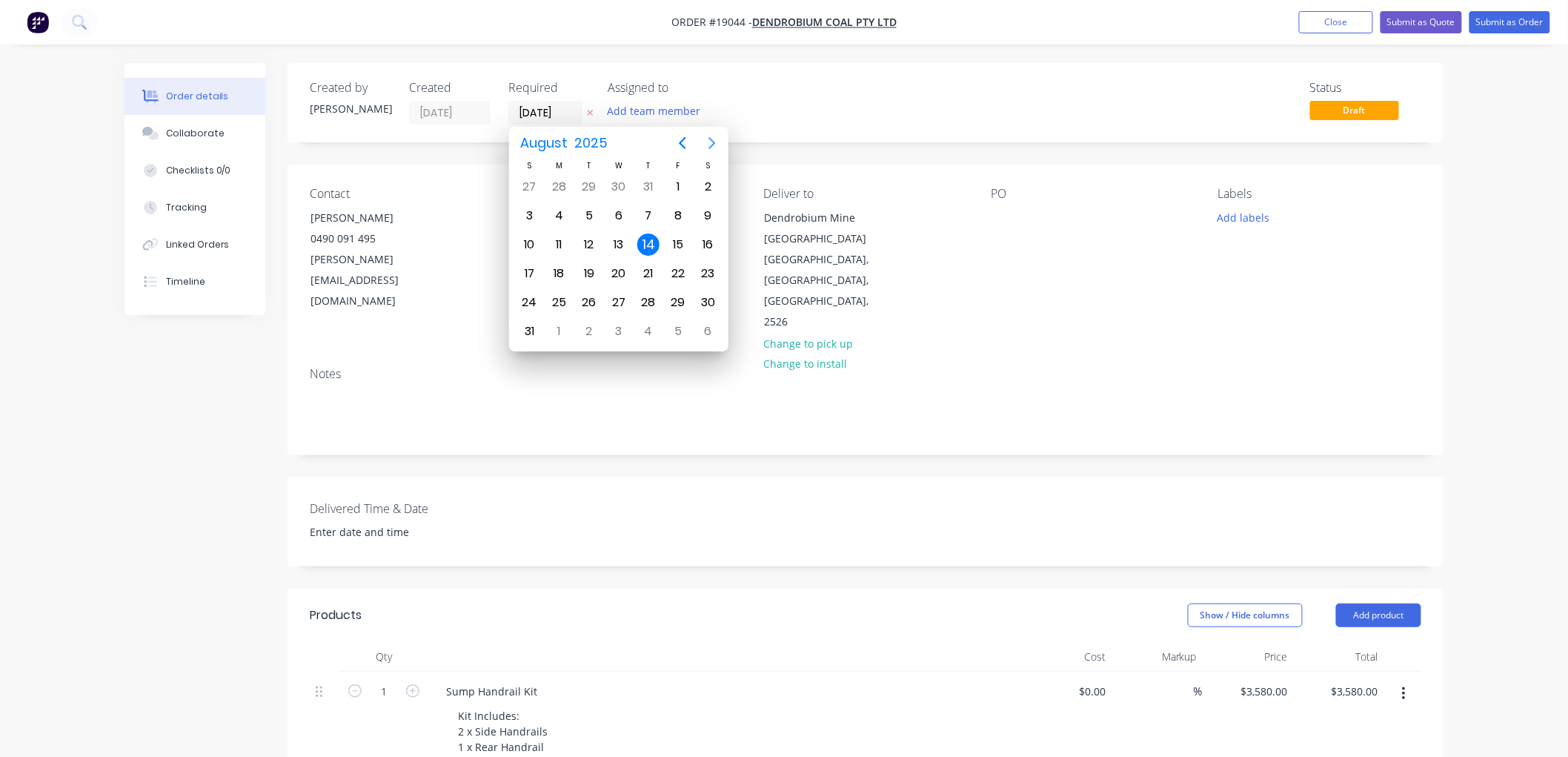
click at [710, 146] on icon "Next page" at bounding box center [713, 143] width 7 height 12
click at [534, 240] on div "14" at bounding box center [530, 244] width 22 height 22
type input "[DATE]"
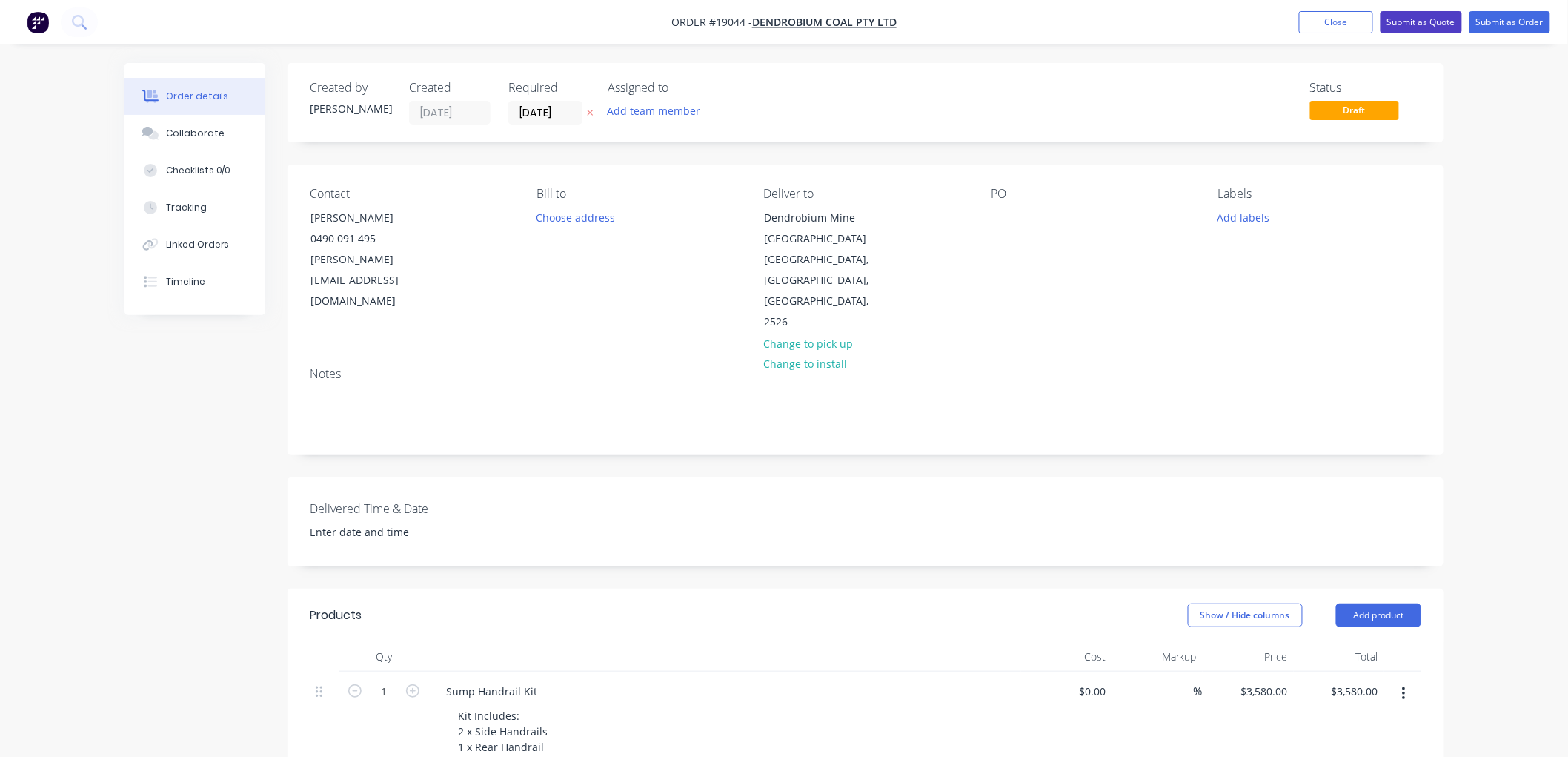
click at [1415, 29] on button "Submit as Quote" at bounding box center [1421, 22] width 81 height 22
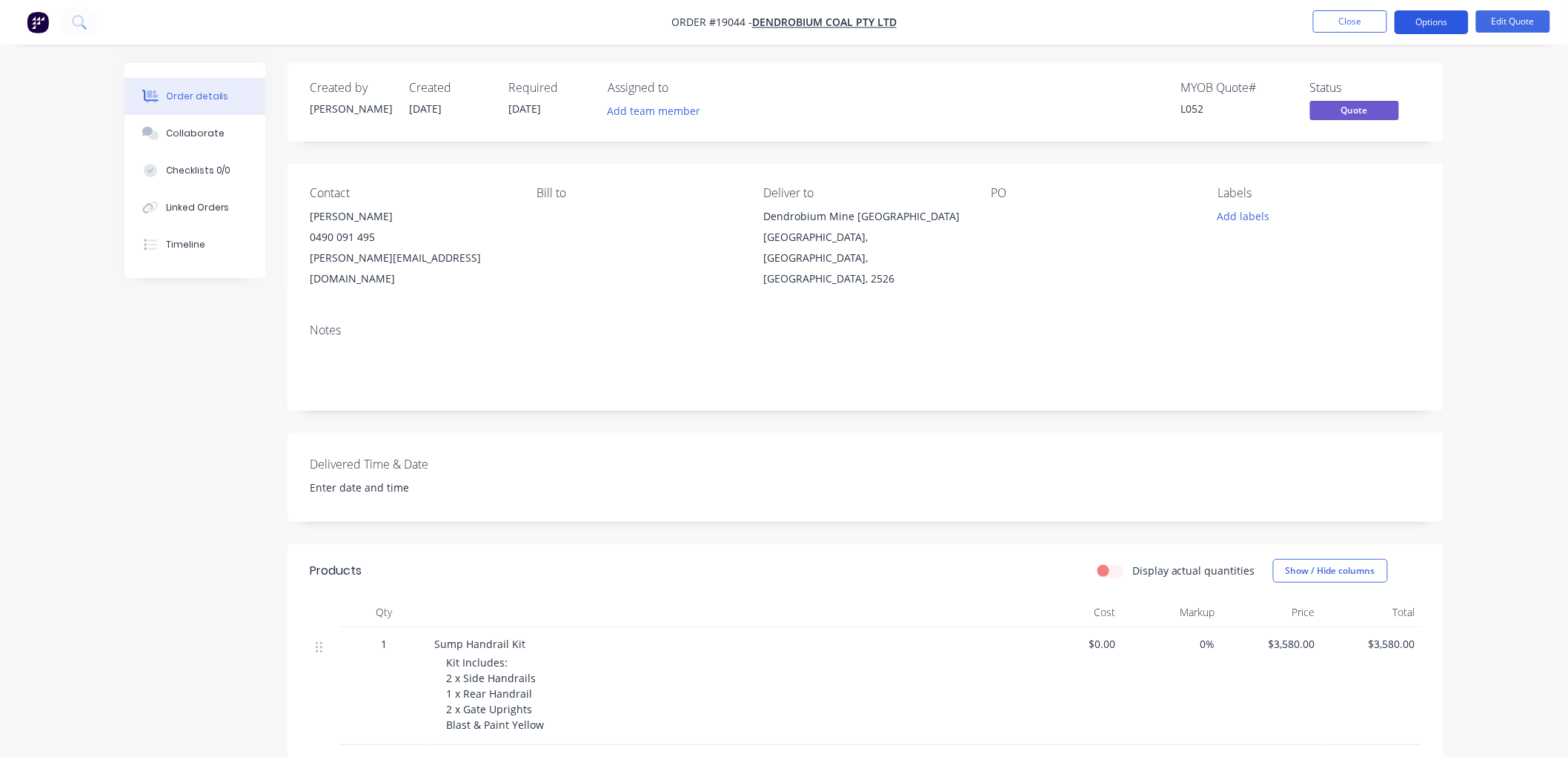
click at [1417, 29] on button "Options" at bounding box center [1432, 22] width 74 height 24
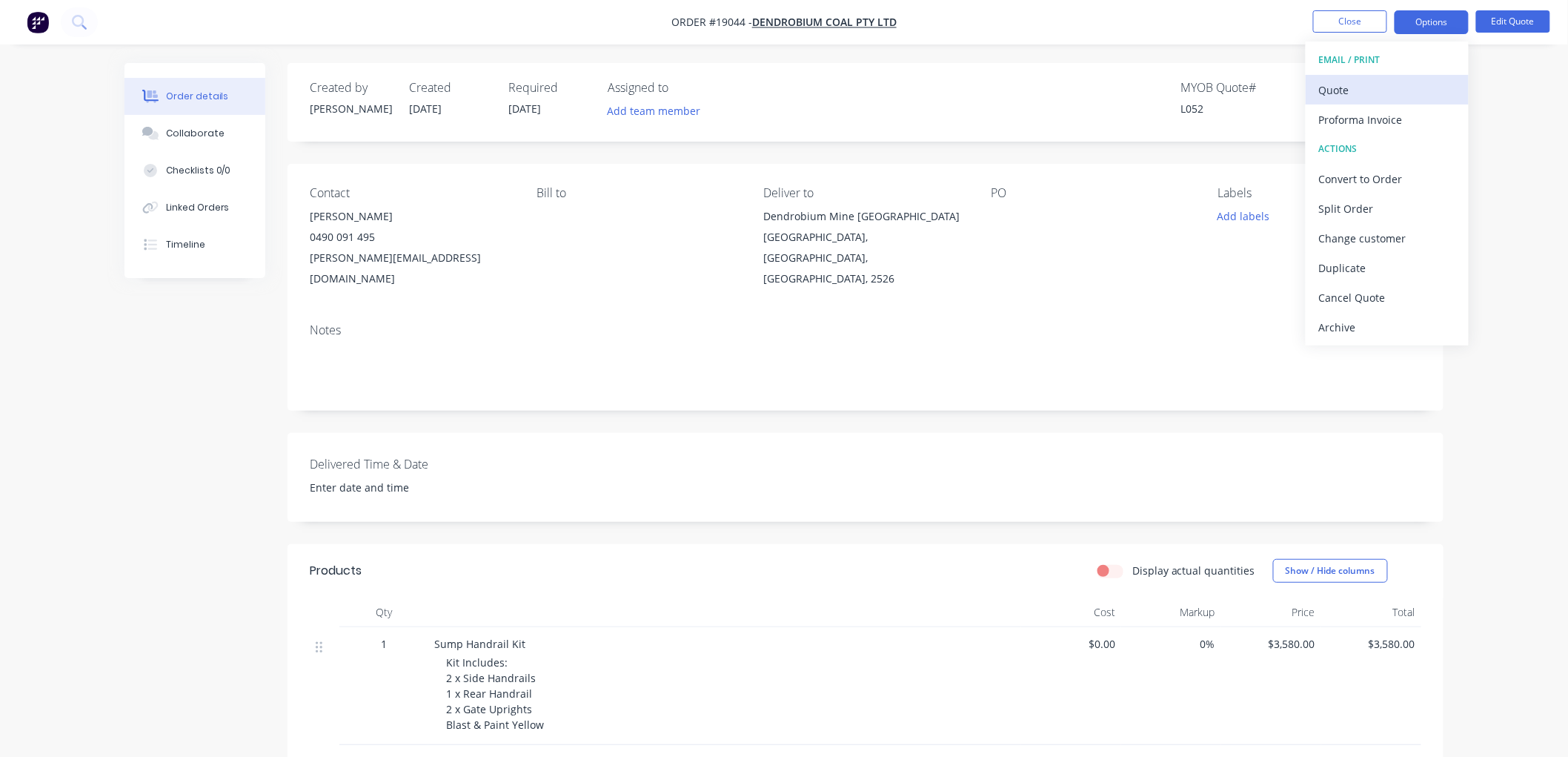
click at [1352, 92] on div "Quote" at bounding box center [1387, 90] width 136 height 22
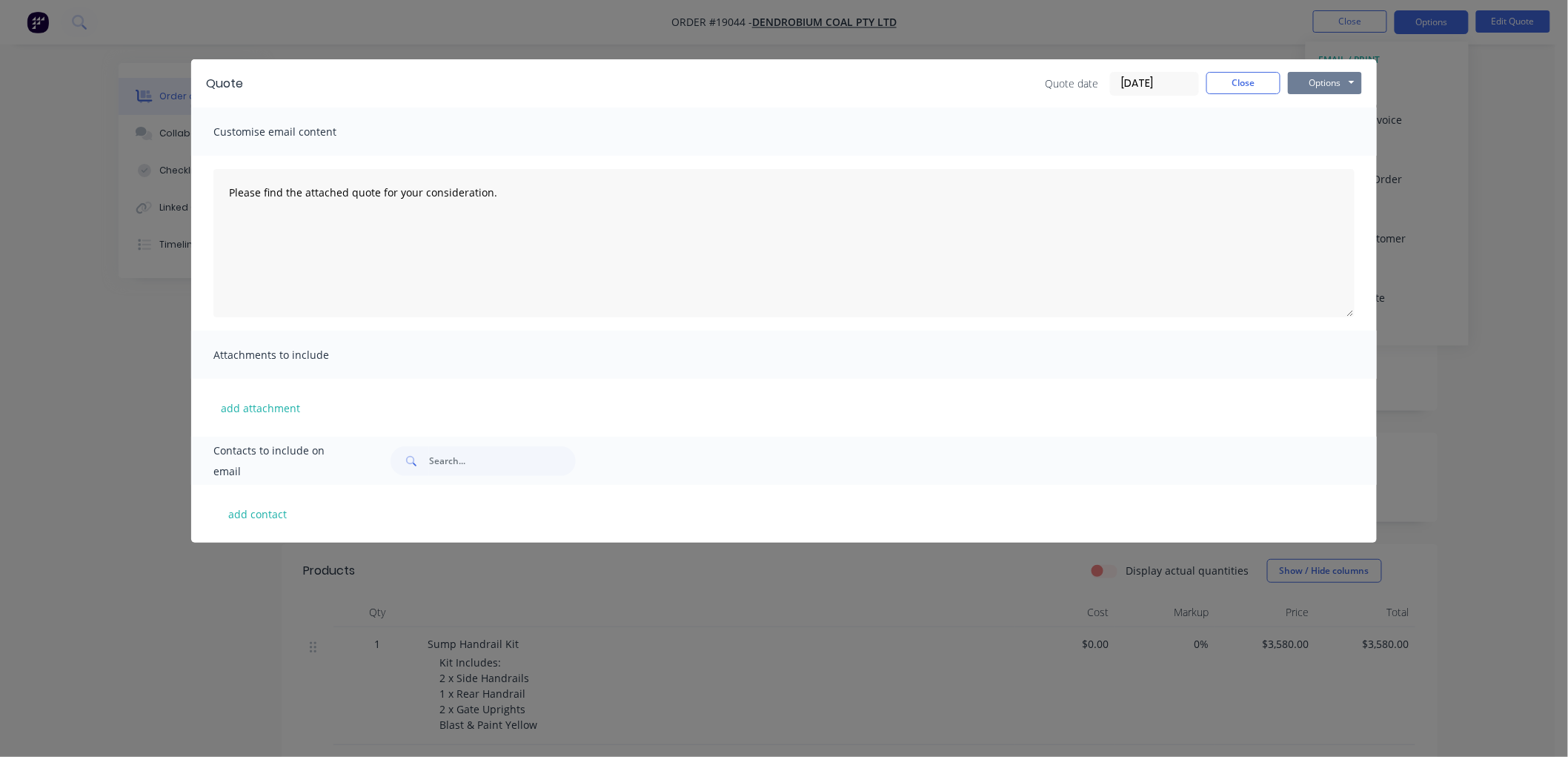
click at [1313, 76] on button "Options" at bounding box center [1325, 83] width 74 height 22
click at [1317, 134] on button "Print" at bounding box center [1335, 134] width 95 height 25
click at [1317, 87] on button "Options" at bounding box center [1325, 83] width 74 height 22
click at [1323, 134] on button "Print" at bounding box center [1335, 134] width 95 height 25
click at [1325, 82] on button "Options" at bounding box center [1325, 83] width 74 height 22
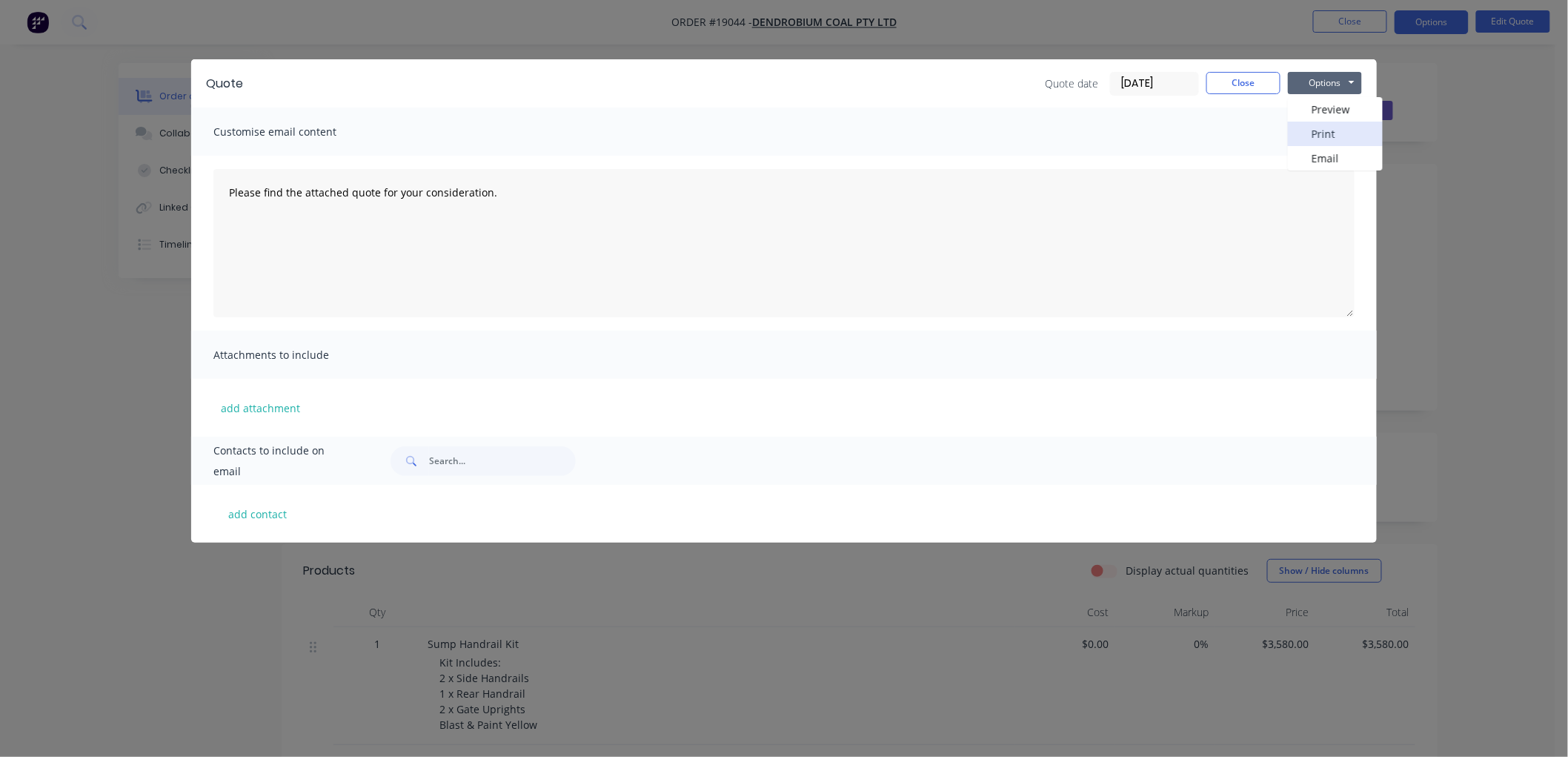
click at [1325, 131] on button "Print" at bounding box center [1335, 134] width 95 height 25
click at [1233, 82] on button "Close" at bounding box center [1244, 83] width 74 height 22
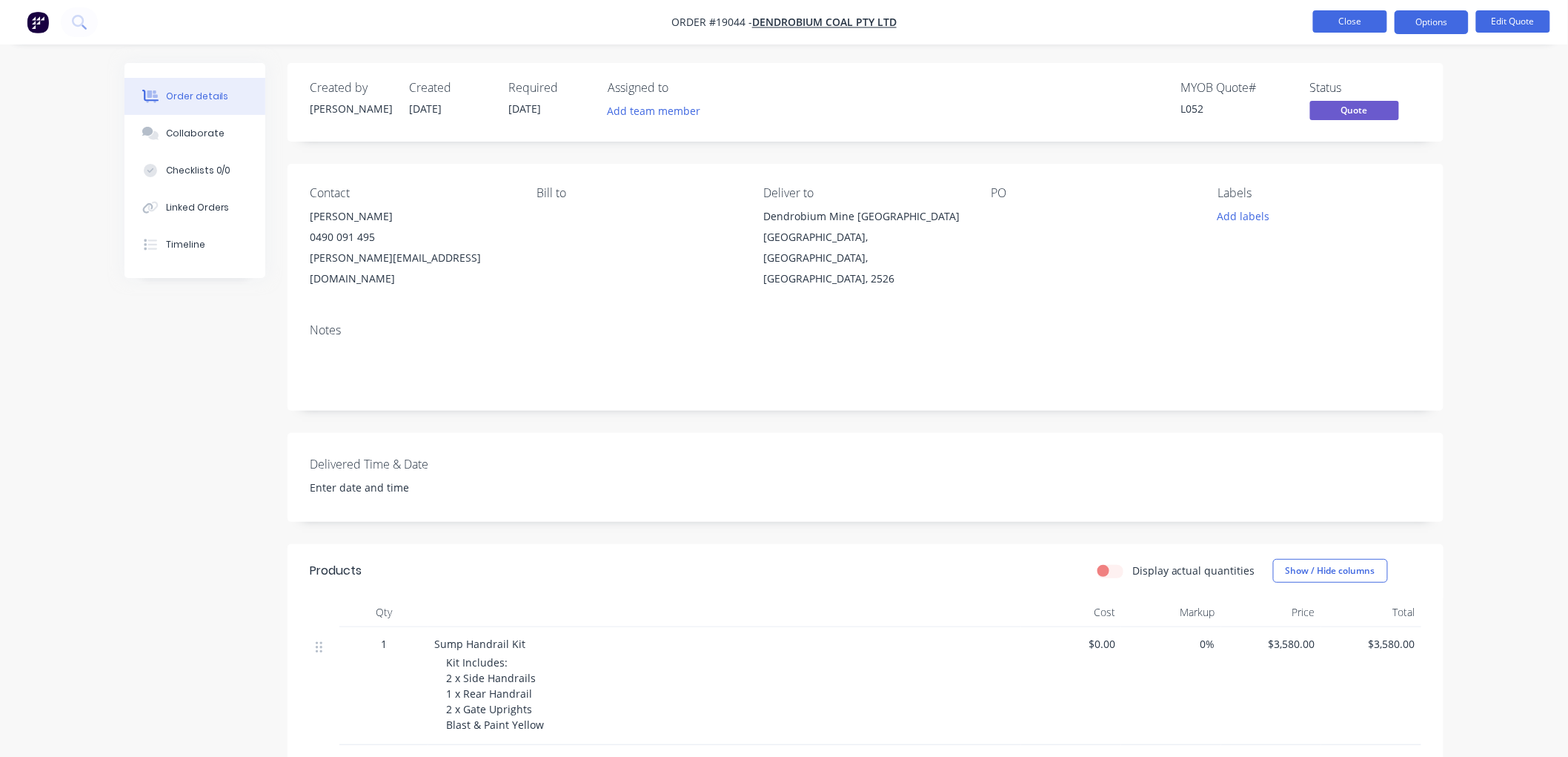
click at [1365, 24] on button "Close" at bounding box center [1350, 21] width 74 height 22
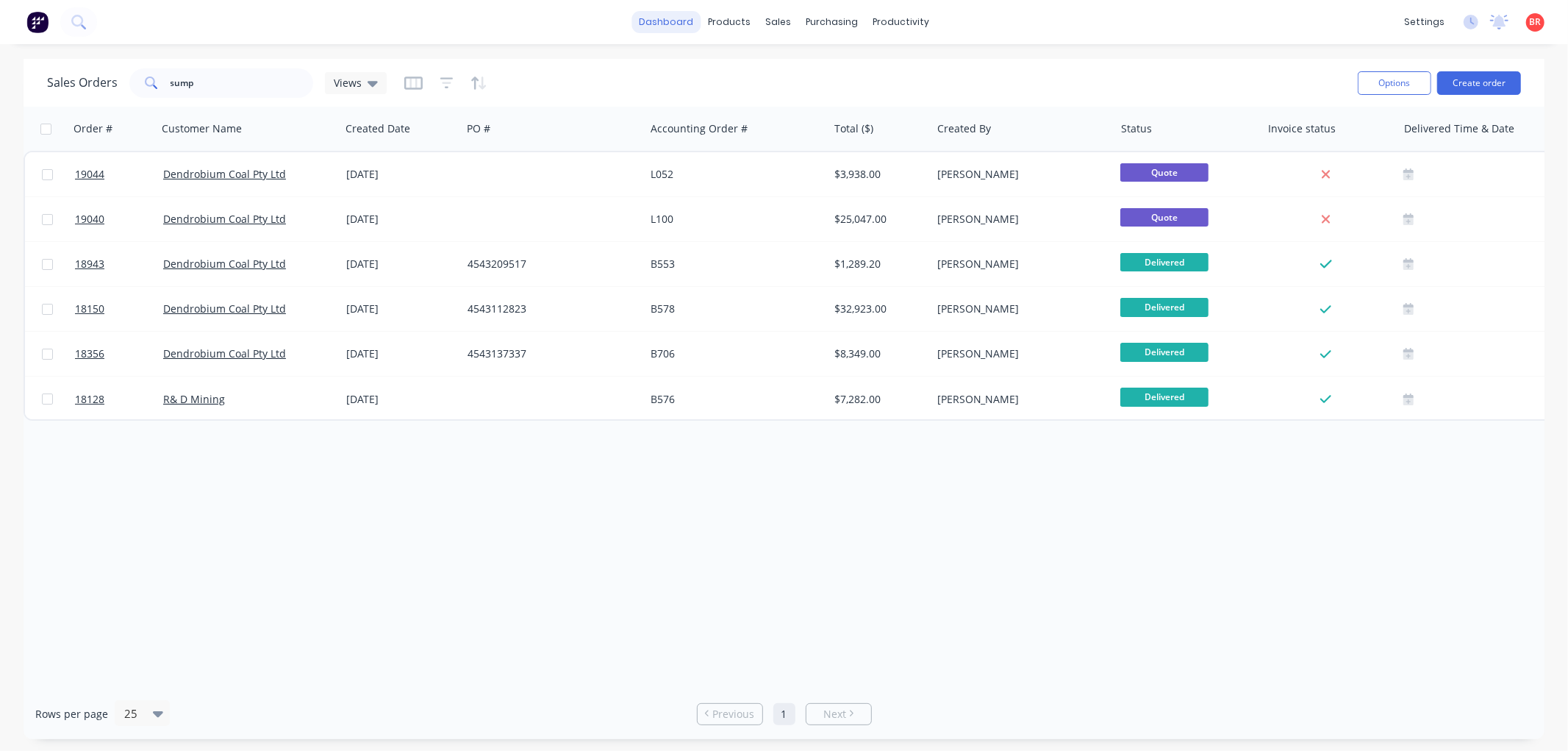
click at [655, 30] on link "dashboard" at bounding box center [666, 22] width 69 height 22
